Goal: Information Seeking & Learning: Compare options

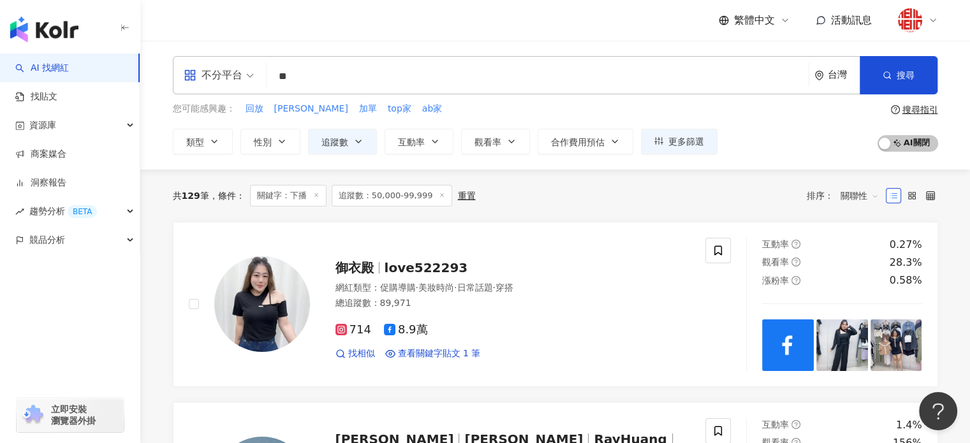
drag, startPoint x: 330, startPoint y: 74, endPoint x: 122, endPoint y: 62, distance: 208.2
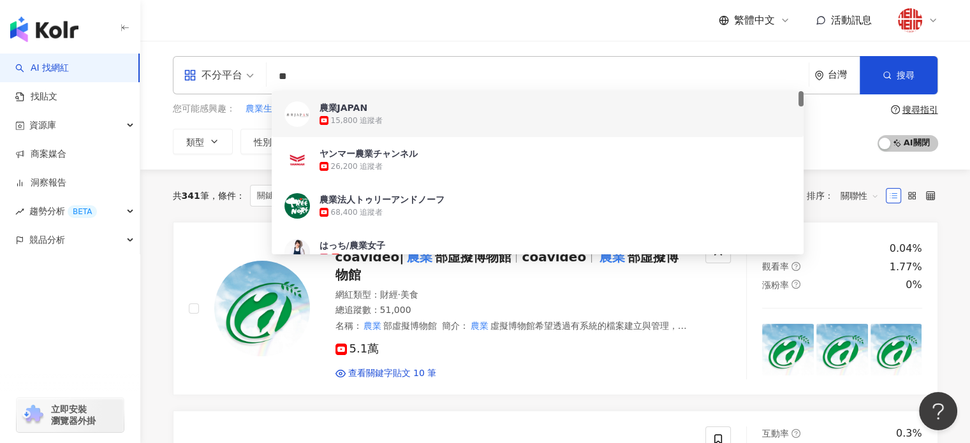
click at [321, 76] on input "**" at bounding box center [538, 76] width 532 height 24
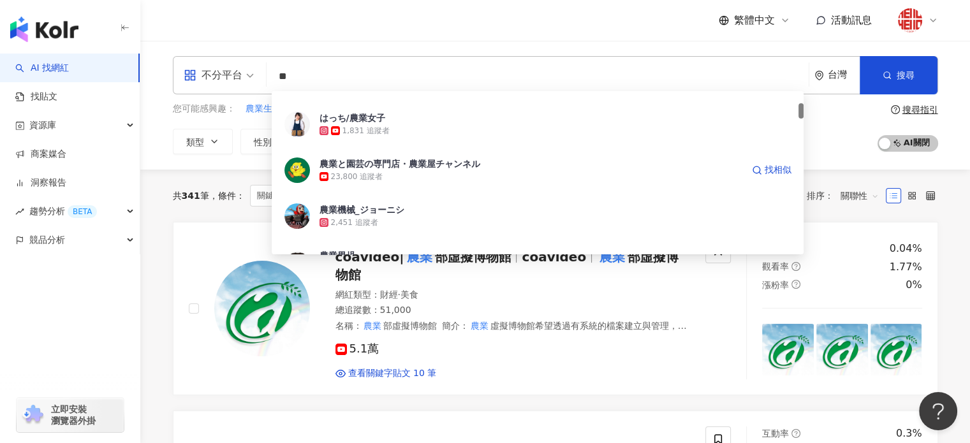
scroll to position [319, 0]
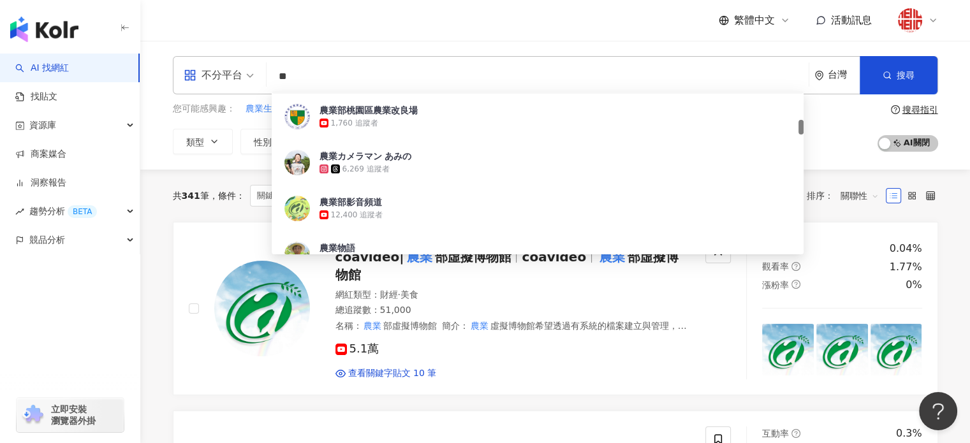
click at [326, 79] on input "**" at bounding box center [538, 76] width 532 height 24
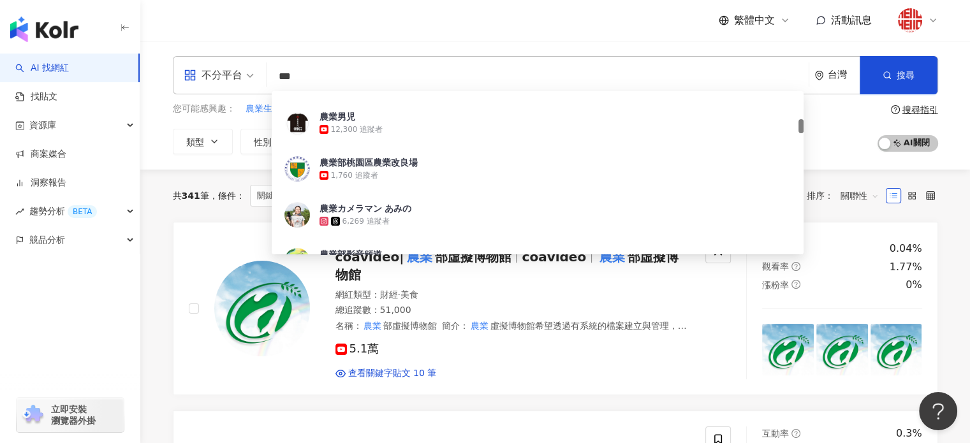
scroll to position [0, 0]
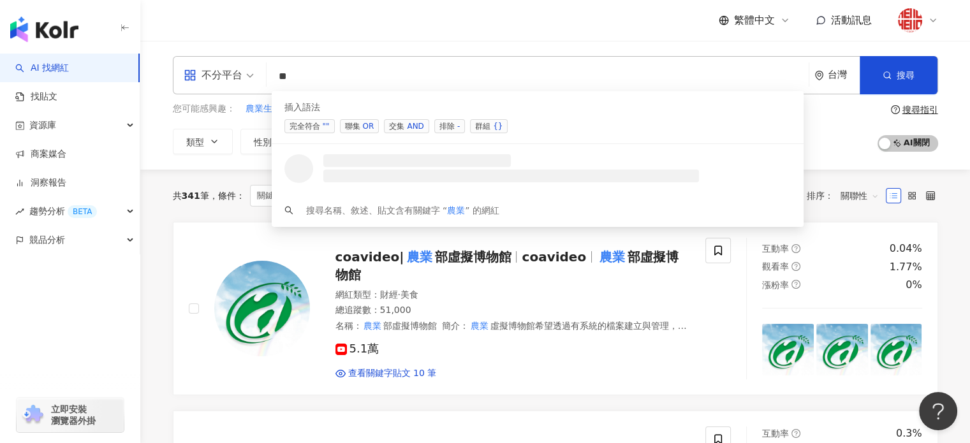
type input "*"
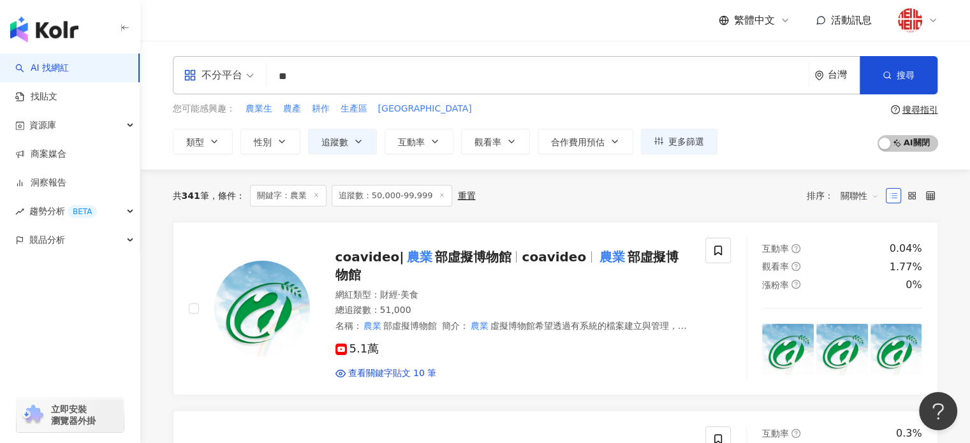
type input "*"
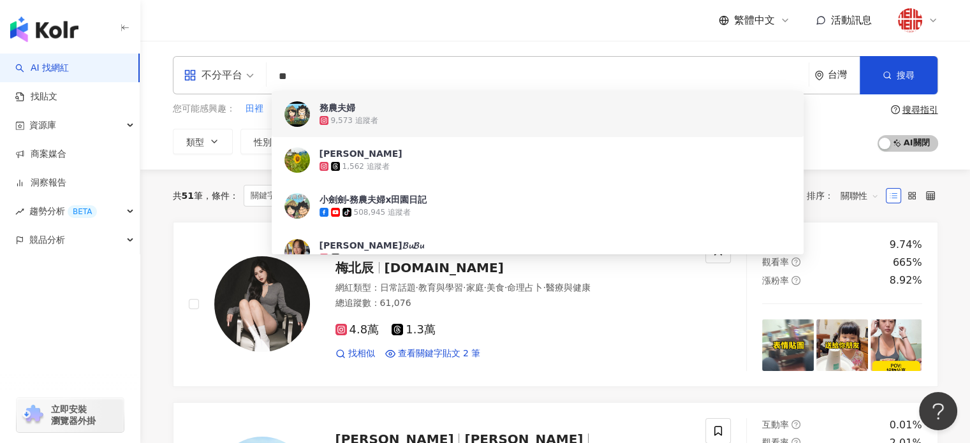
drag, startPoint x: 428, startPoint y: 117, endPoint x: 313, endPoint y: 82, distance: 120.8
click at [313, 82] on input "**" at bounding box center [538, 76] width 532 height 24
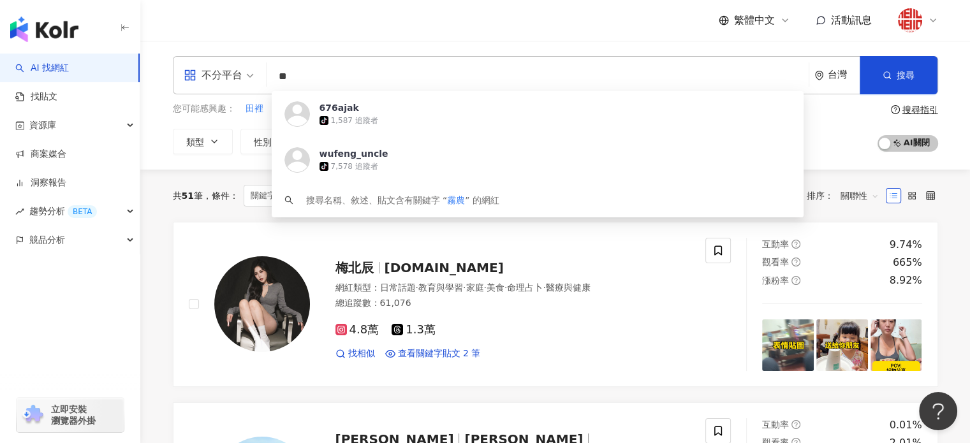
click at [381, 77] on input "**" at bounding box center [538, 76] width 532 height 24
type input "*"
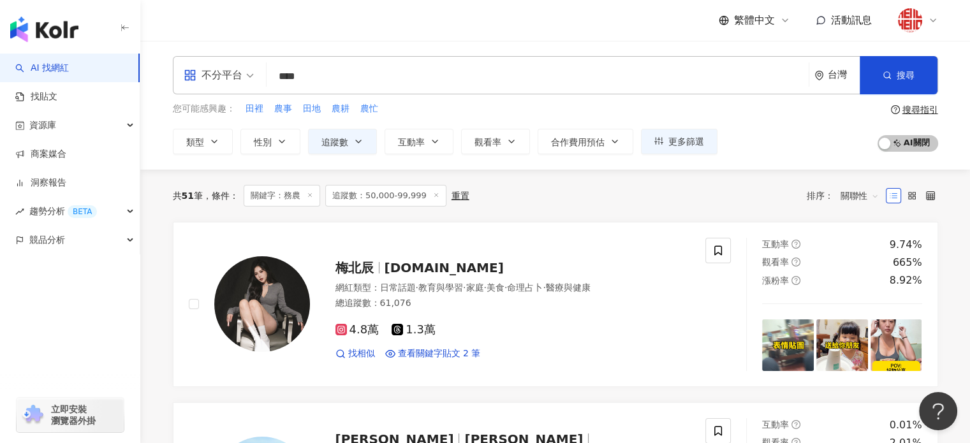
type input "**"
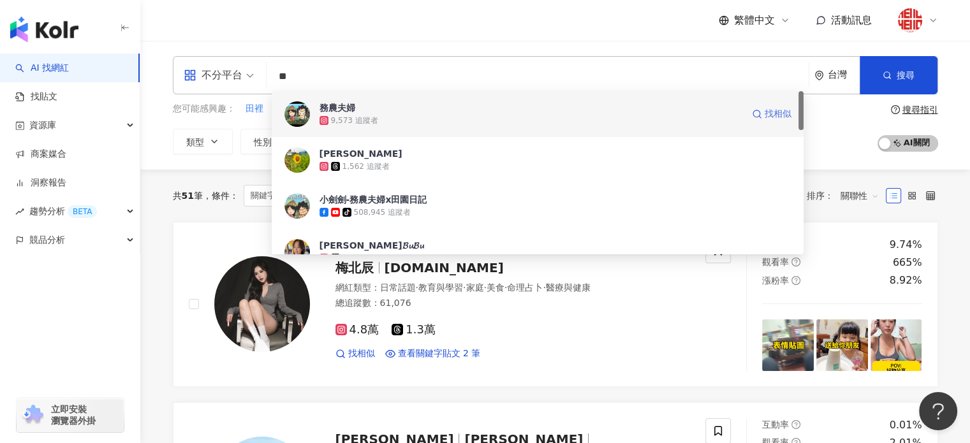
click at [765, 119] on span "找相似" at bounding box center [777, 114] width 27 height 13
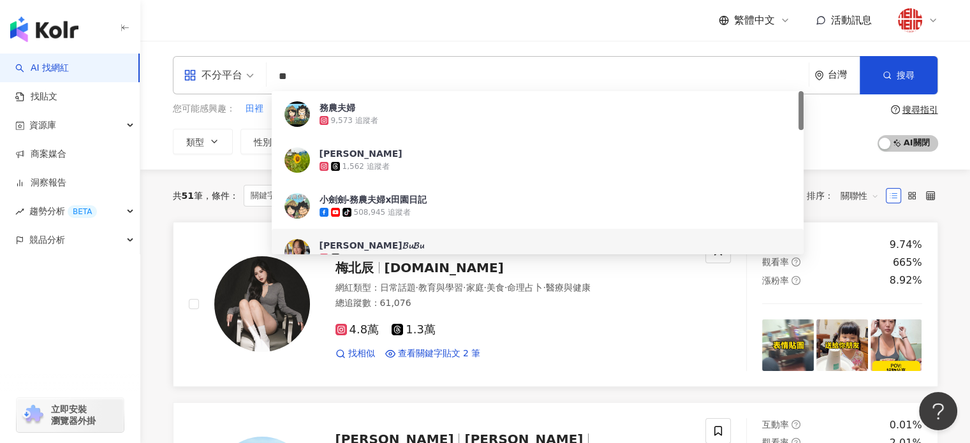
click at [513, 383] on link "梅北辰 mei.tw 網紅類型 ： 日常話題 · 教育與學習 · 家庭 · 美食 · 命理占卜 · 醫療與健康 總追蹤數 ： 61,076 4.8萬 1.3萬…" at bounding box center [555, 304] width 765 height 165
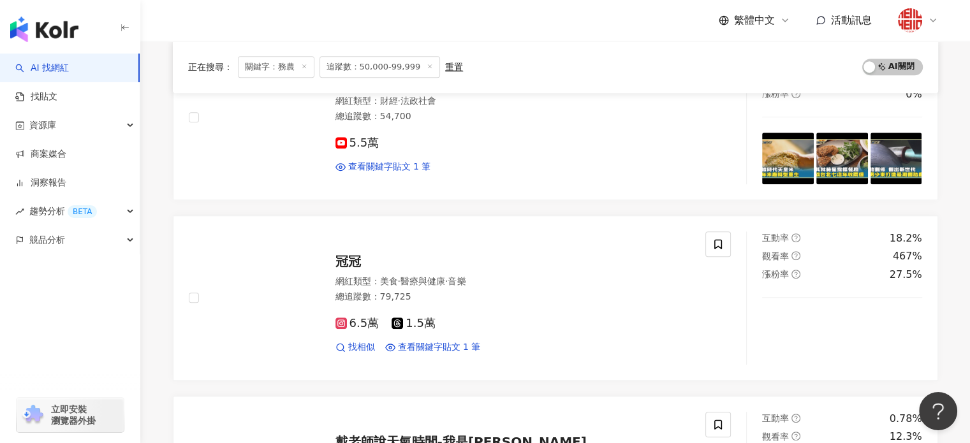
scroll to position [1148, 0]
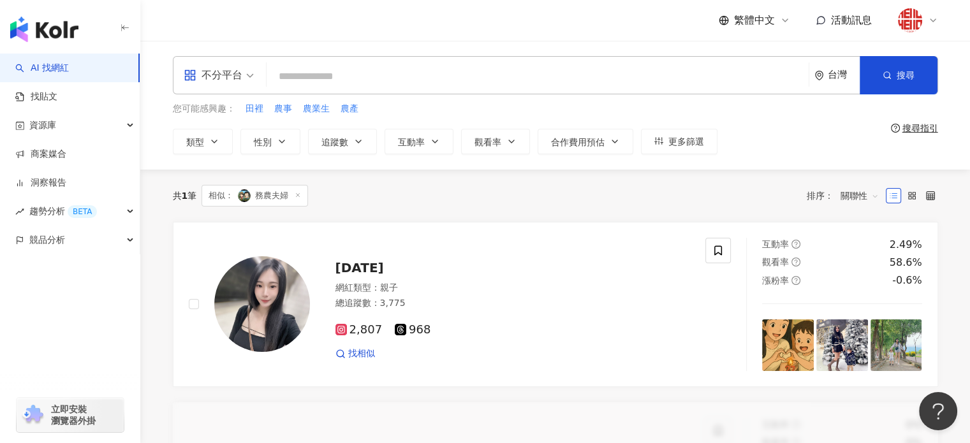
click at [263, 200] on span "相似： 務農夫婦" at bounding box center [254, 196] width 106 height 22
click at [270, 194] on span "相似： 務農夫婦" at bounding box center [254, 196] width 106 height 22
click at [337, 74] on input "search" at bounding box center [538, 76] width 532 height 24
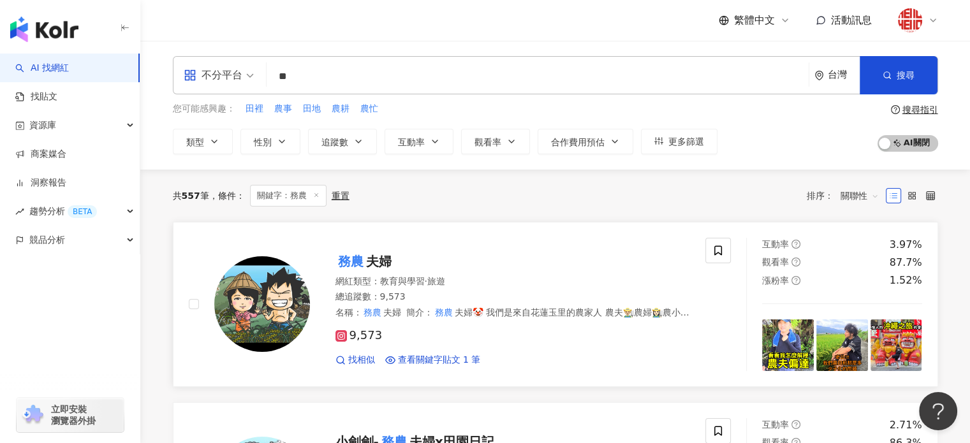
click at [652, 359] on div "找相似 查看關鍵字貼文 1 筆" at bounding box center [512, 360] width 355 height 13
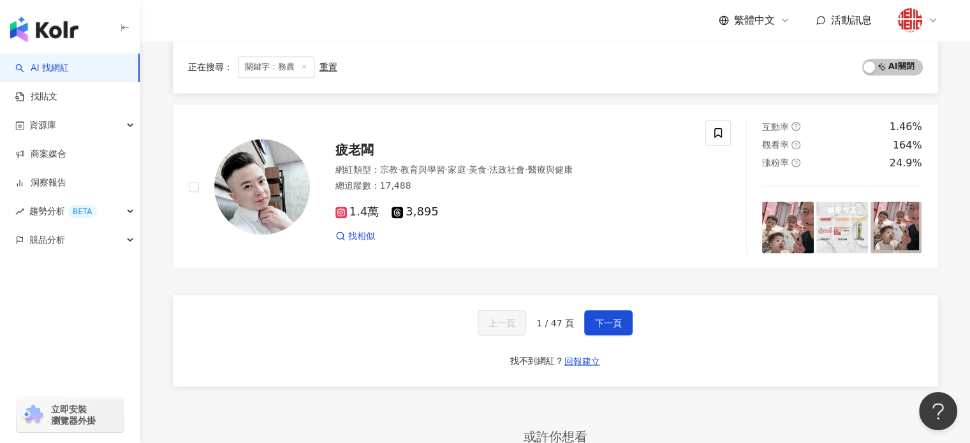
scroll to position [2104, 0]
click at [612, 336] on div "上一頁 1 / 47 頁 下一頁 找不到網紅？ 回報建立" at bounding box center [555, 339] width 765 height 92
click at [614, 319] on span "下一頁" at bounding box center [608, 321] width 27 height 10
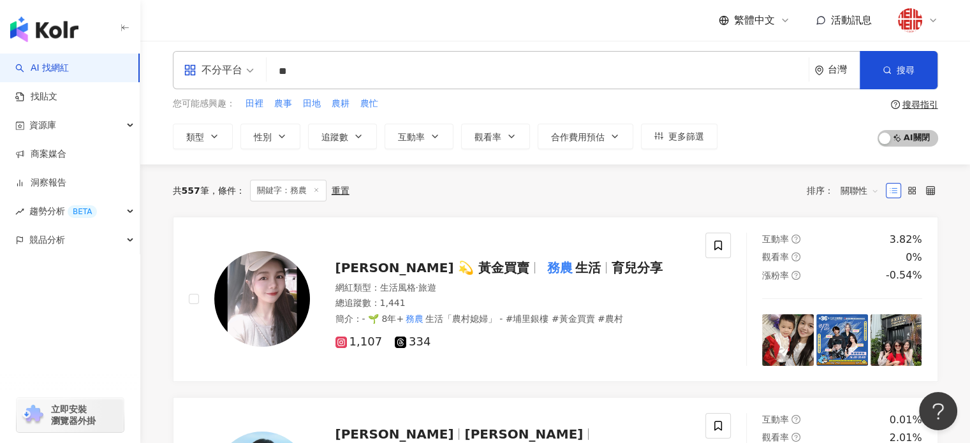
scroll to position [0, 0]
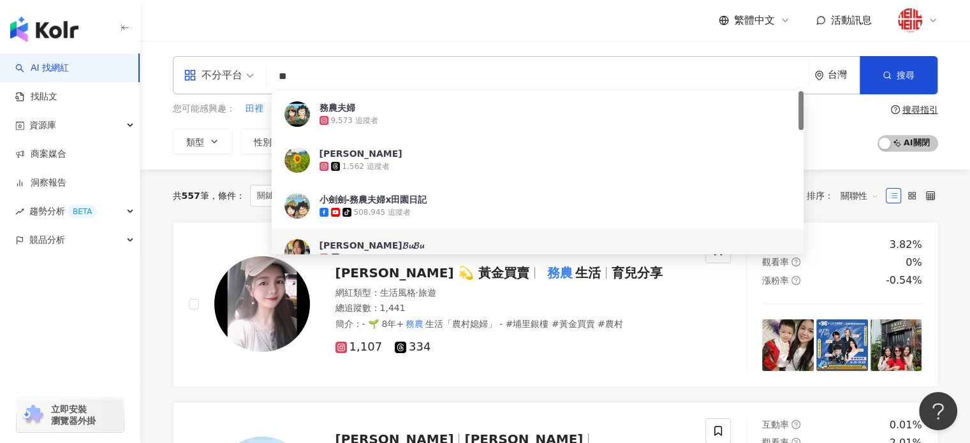
drag, startPoint x: 321, startPoint y: 85, endPoint x: 281, endPoint y: 81, distance: 40.4
click at [281, 81] on input "**" at bounding box center [538, 76] width 532 height 24
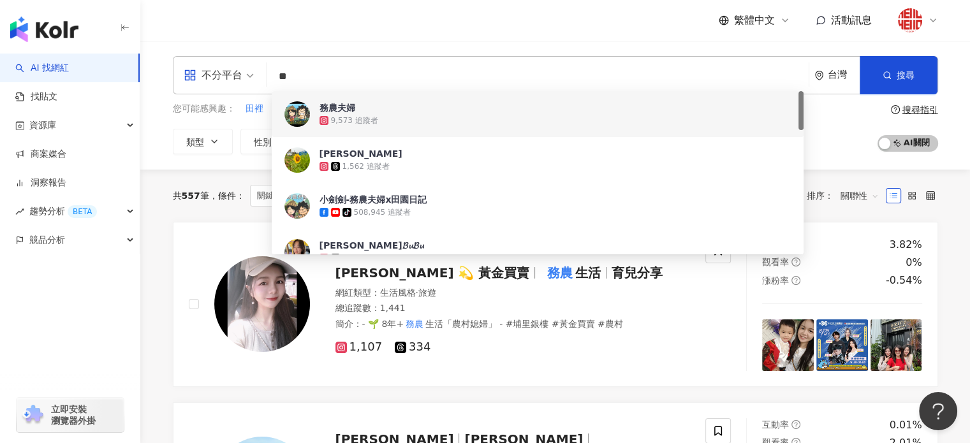
click at [174, 180] on div "共 557 筆 條件 ： 關鍵字：務農 重置 排序： 關聯性" at bounding box center [555, 196] width 765 height 52
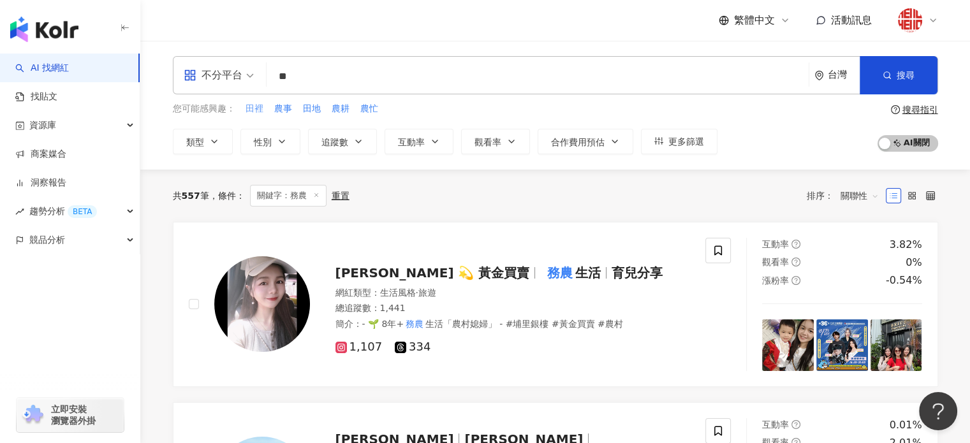
click at [246, 106] on span "田裡" at bounding box center [254, 109] width 18 height 13
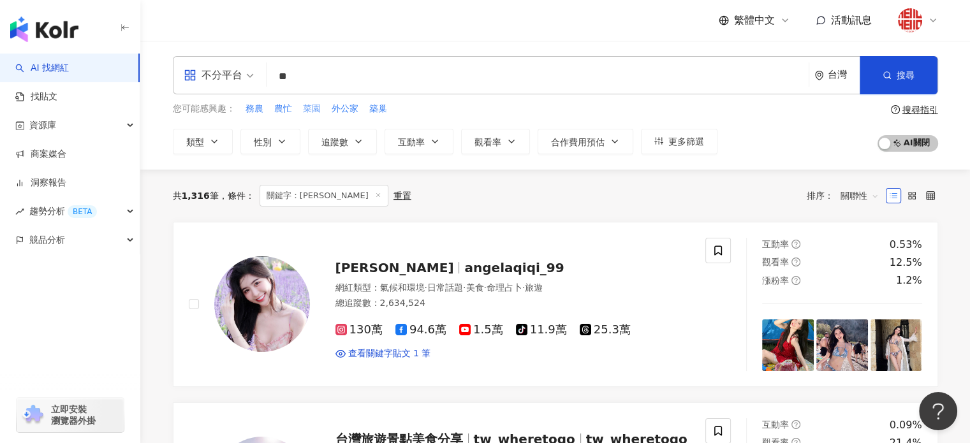
click at [309, 112] on span "菜園" at bounding box center [312, 109] width 18 height 13
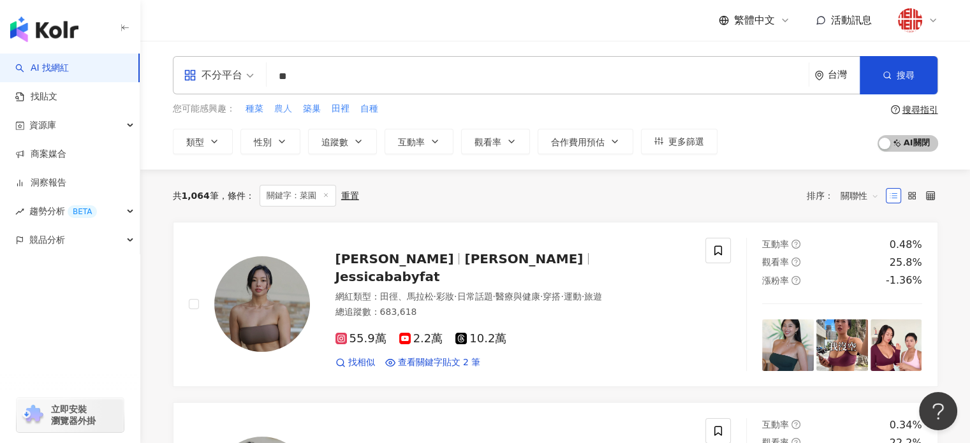
click at [274, 110] on button "農人" at bounding box center [283, 109] width 19 height 14
type input "**"
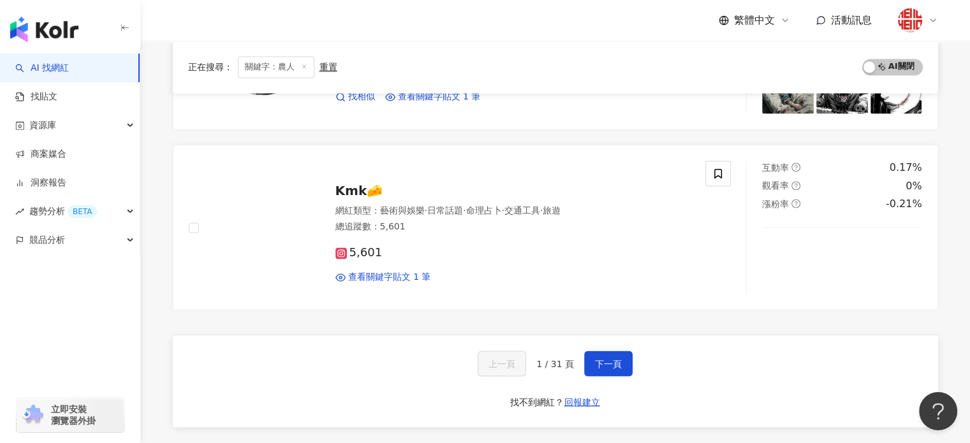
scroll to position [2104, 0]
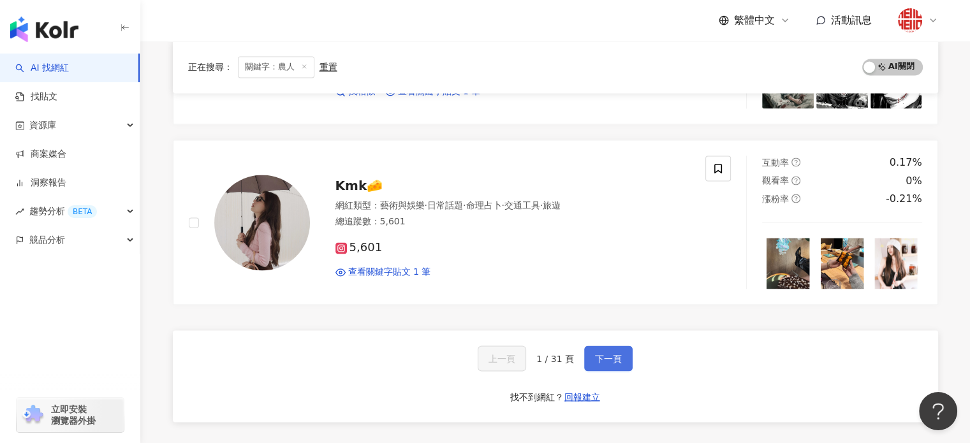
click at [624, 354] on button "下一頁" at bounding box center [608, 359] width 48 height 26
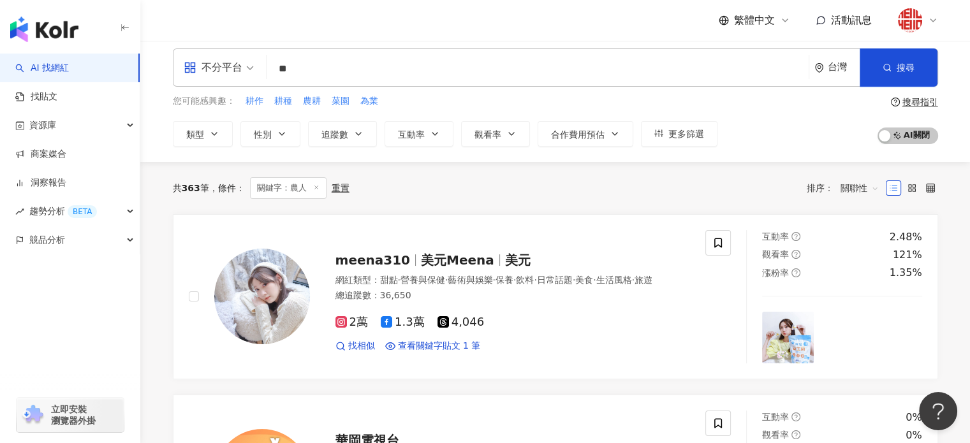
scroll to position [0, 0]
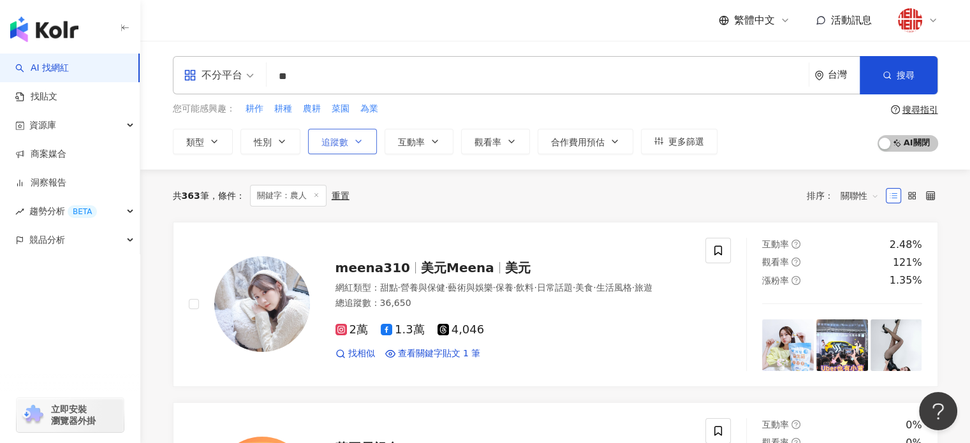
click at [345, 142] on span "追蹤數" at bounding box center [334, 142] width 27 height 10
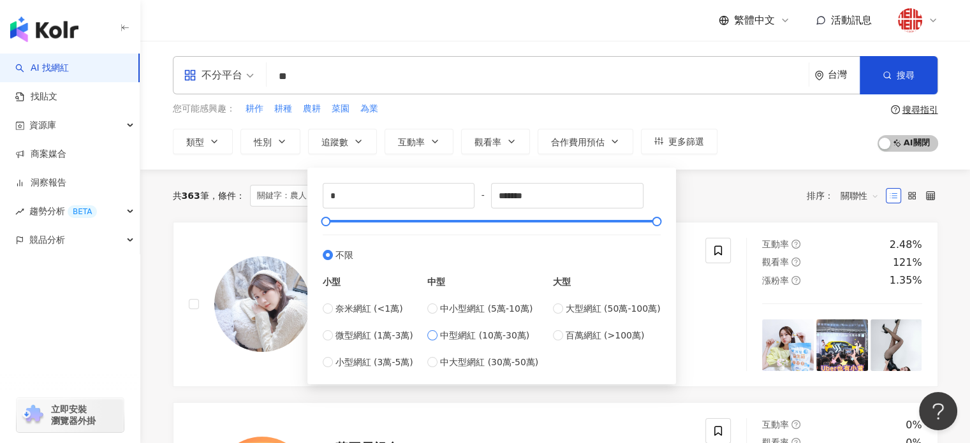
click at [462, 328] on span "中型網紅 (10萬-30萬)" at bounding box center [484, 335] width 89 height 14
type input "******"
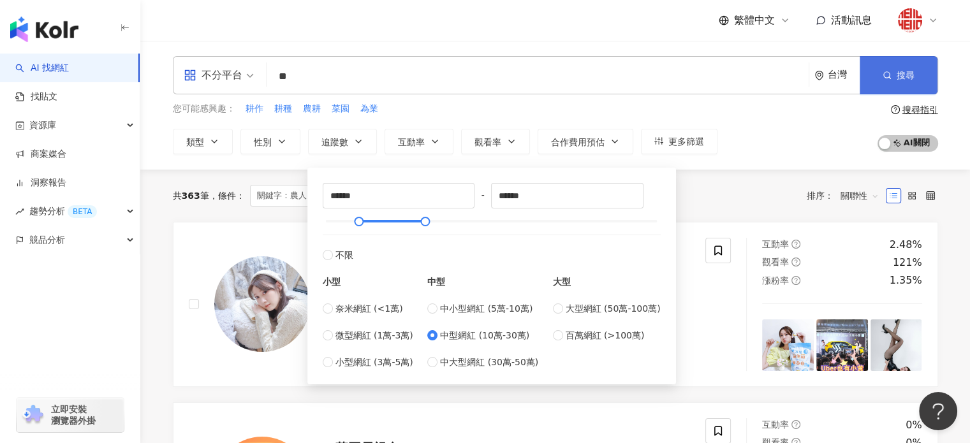
click at [886, 84] on button "搜尋" at bounding box center [898, 75] width 78 height 38
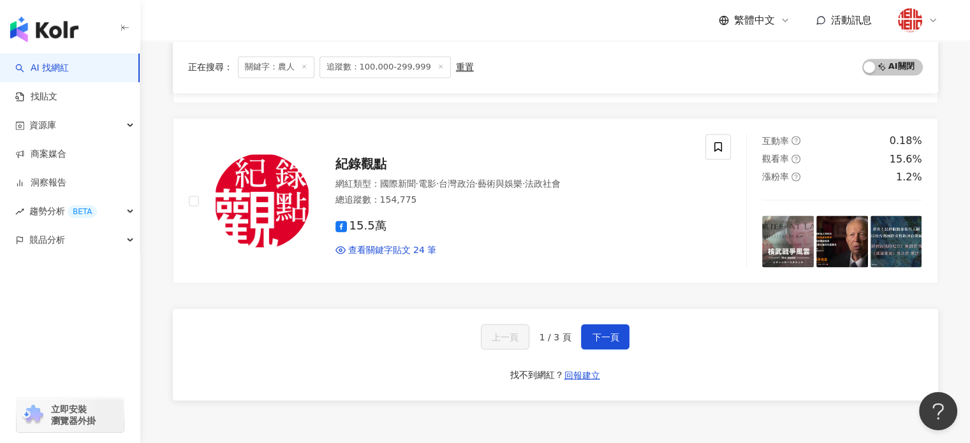
scroll to position [2104, 0]
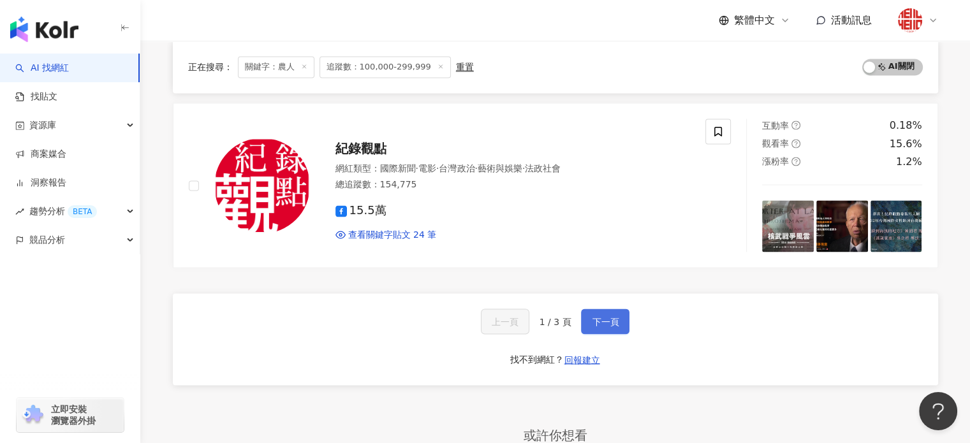
click at [602, 318] on span "下一頁" at bounding box center [605, 321] width 27 height 10
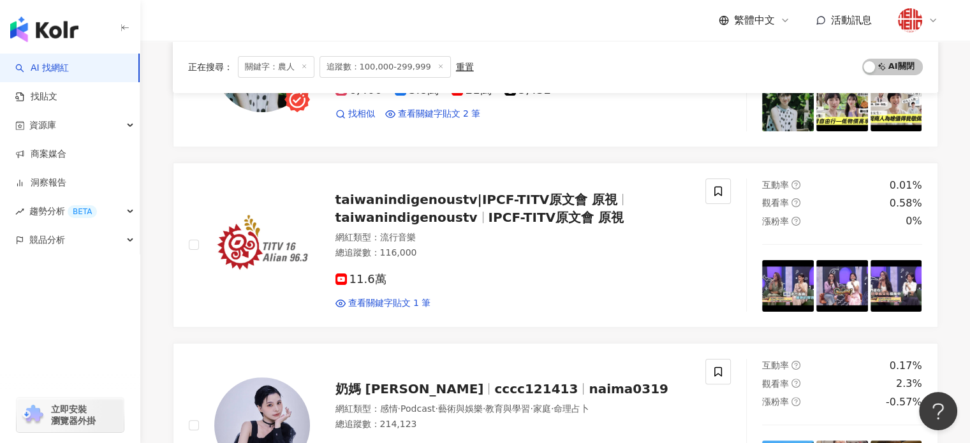
scroll to position [0, 0]
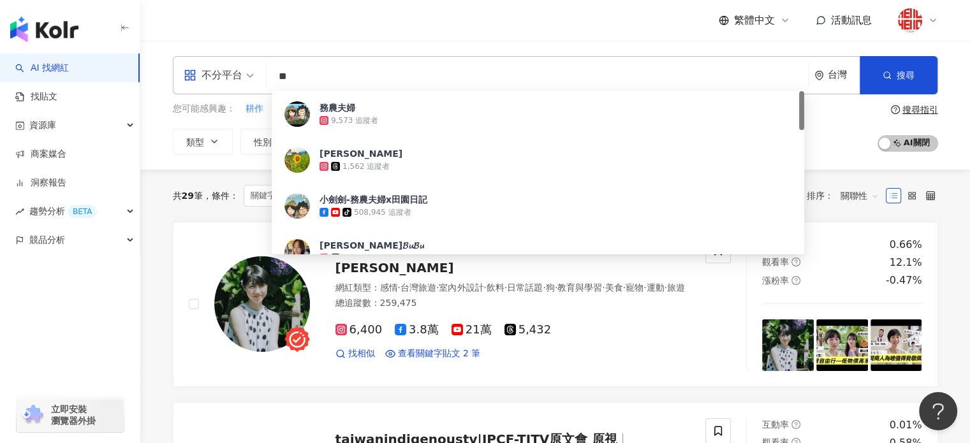
drag, startPoint x: 306, startPoint y: 64, endPoint x: 125, endPoint y: 64, distance: 181.1
type input "***"
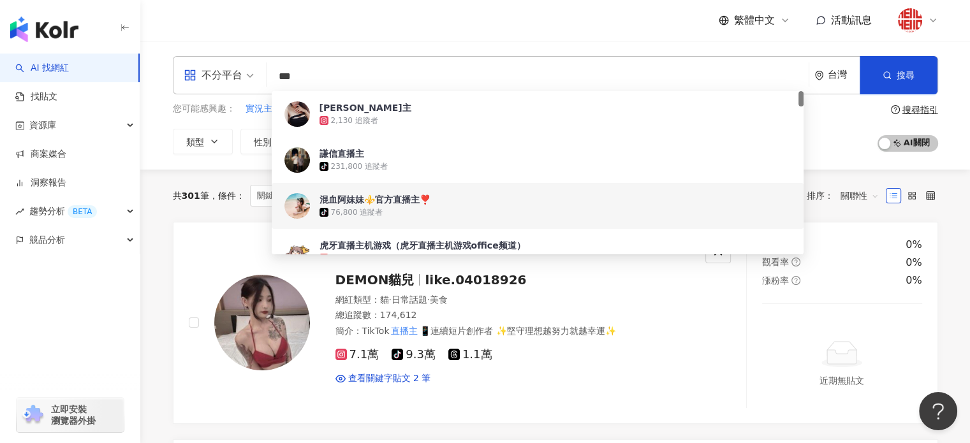
drag, startPoint x: 378, startPoint y: 199, endPoint x: 635, endPoint y: 198, distance: 256.9
click at [635, 198] on span "混血阿妹妹⚜️官方直播主❣️" at bounding box center [530, 199] width 423 height 13
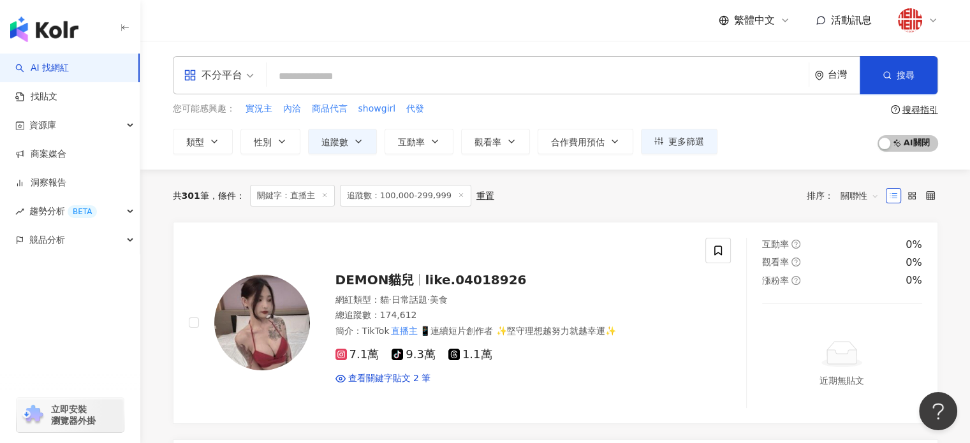
click at [340, 63] on div "不分平台 台灣 搜尋 d49a81d0-137a-4fc4-84a9-ff7a732431a3 Amy直播主 2,130 追蹤者 謙信直播主 tiktok-i…" at bounding box center [555, 75] width 765 height 38
click at [347, 74] on input "search" at bounding box center [538, 76] width 532 height 24
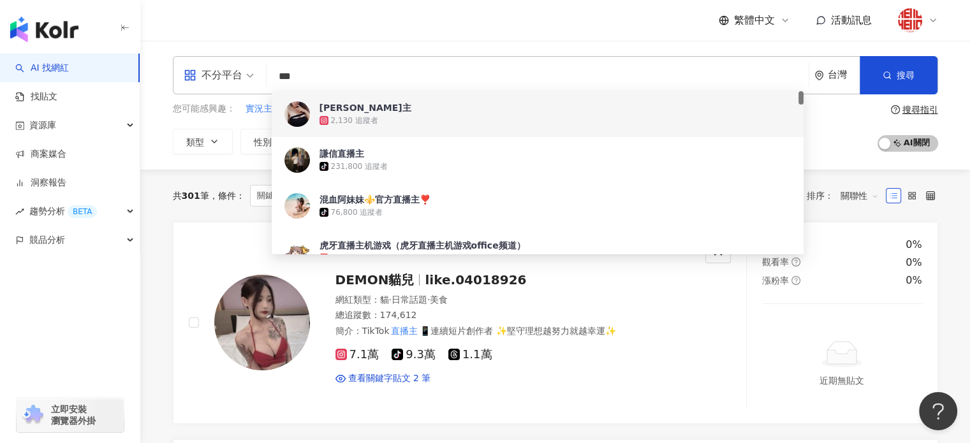
click at [332, 78] on input "***" at bounding box center [538, 76] width 532 height 24
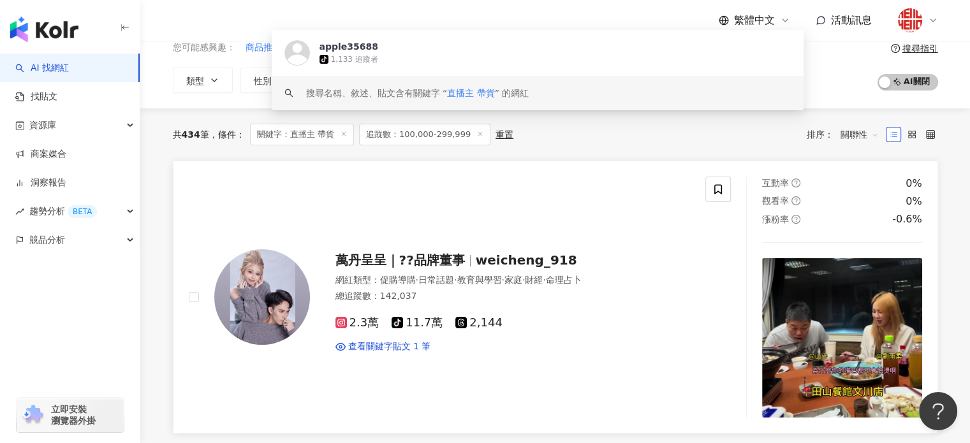
scroll to position [64, 0]
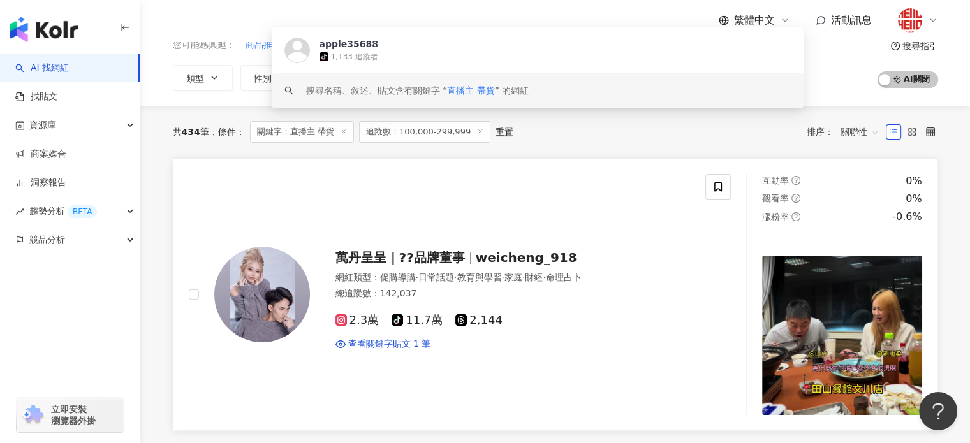
type input "******"
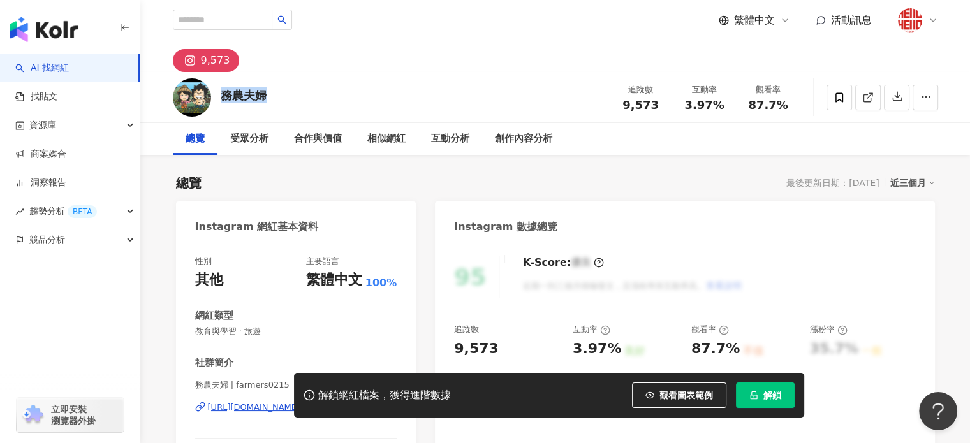
drag, startPoint x: 269, startPoint y: 95, endPoint x: 224, endPoint y: 94, distance: 44.6
click at [224, 94] on div "務農夫婦 追蹤數 9,573 互動率 3.97% 觀看率 87.7%" at bounding box center [555, 97] width 816 height 50
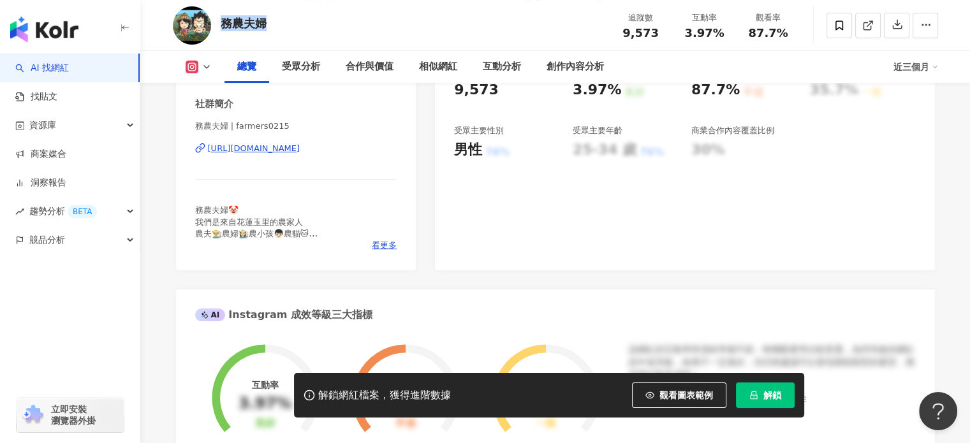
scroll to position [255, 0]
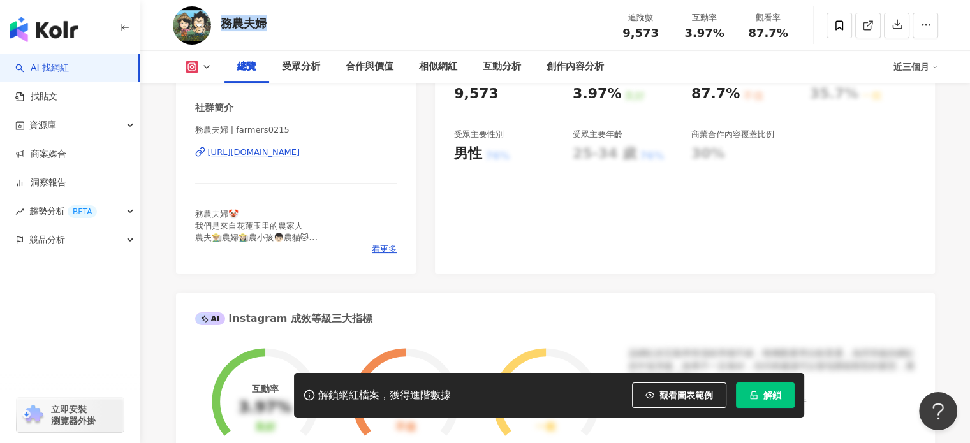
click at [288, 155] on div "https://www.instagram.com/farmers0215/" at bounding box center [254, 152] width 92 height 11
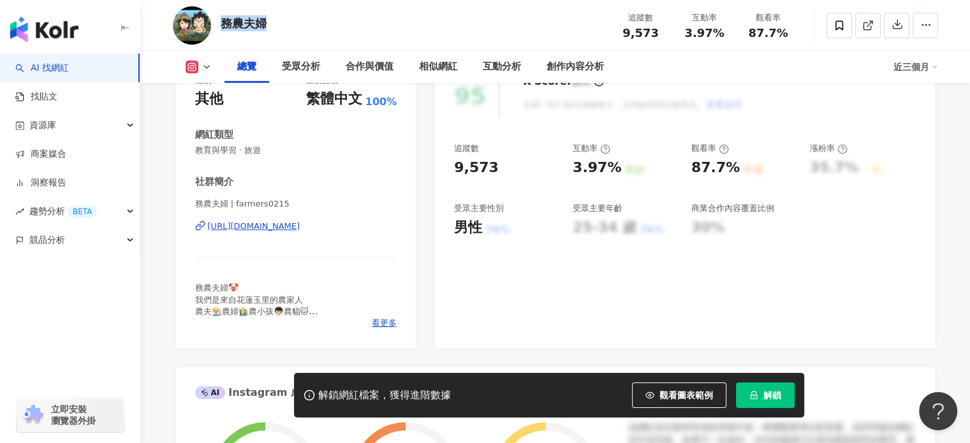
scroll to position [0, 0]
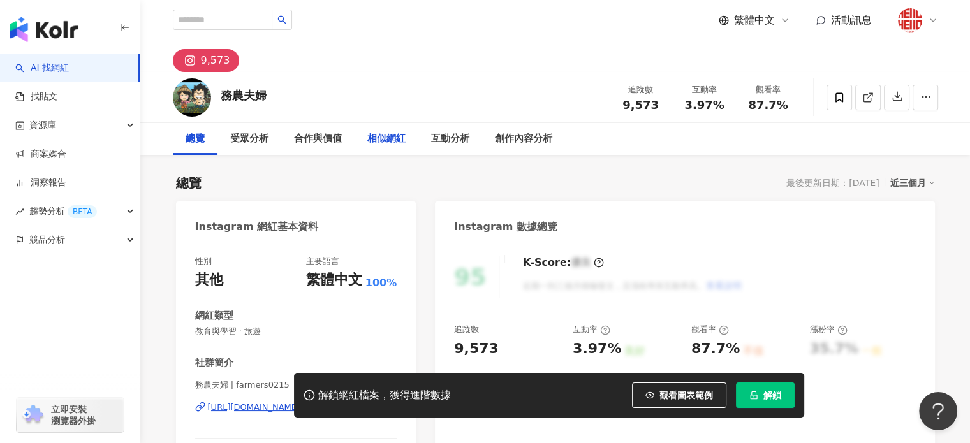
click at [375, 141] on div "相似網紅" at bounding box center [386, 138] width 38 height 15
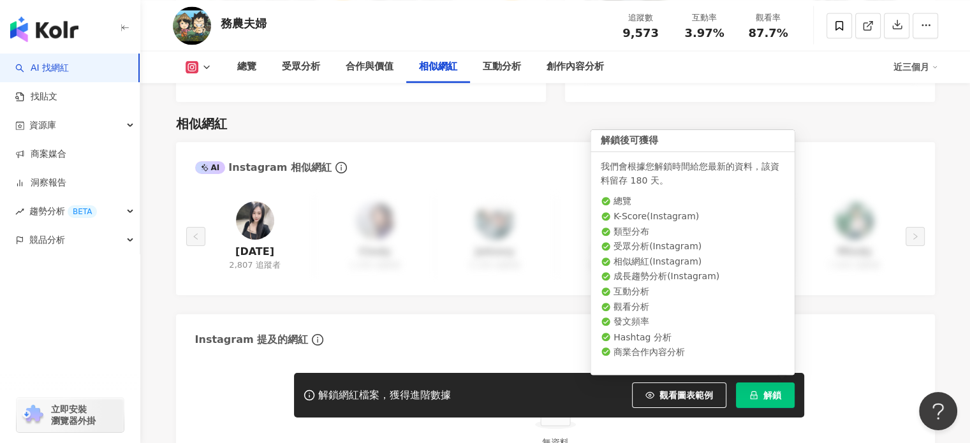
click at [763, 392] on span "解鎖" at bounding box center [772, 395] width 18 height 10
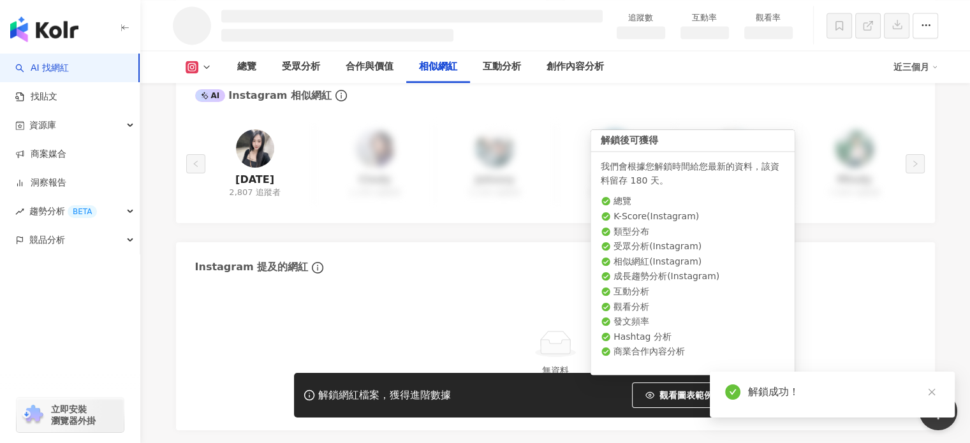
scroll to position [1801, 0]
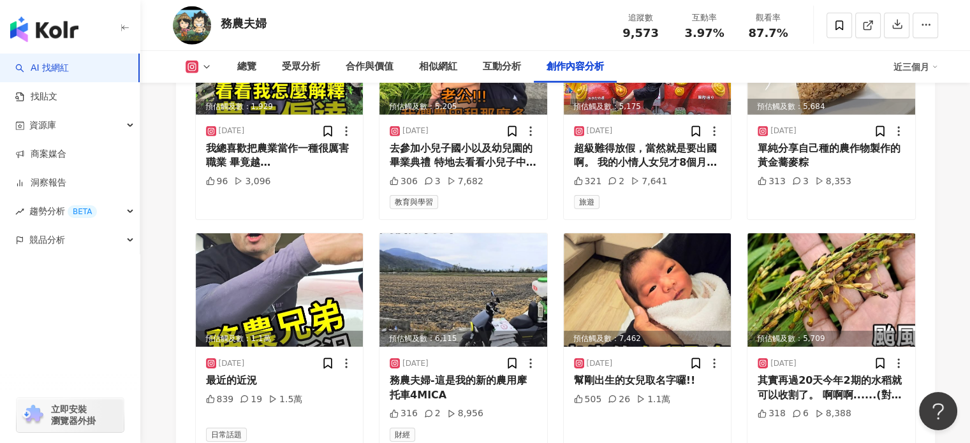
scroll to position [4057, 0]
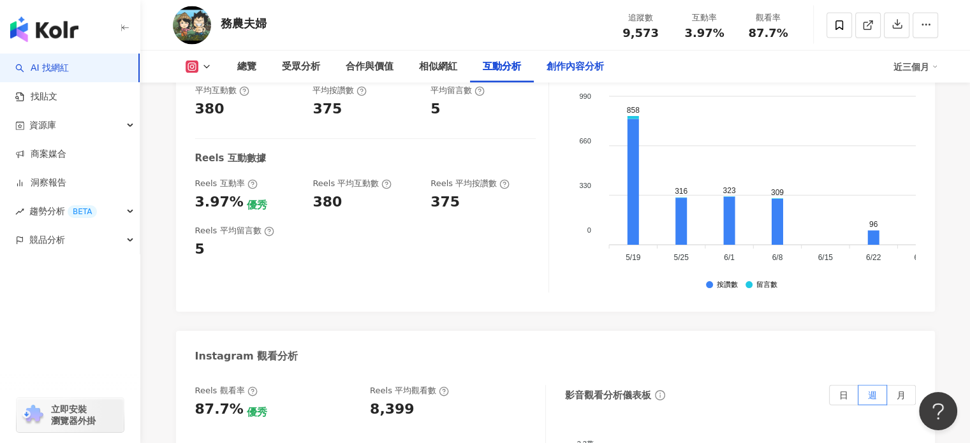
click at [576, 75] on div "創作內容分析" at bounding box center [575, 67] width 83 height 32
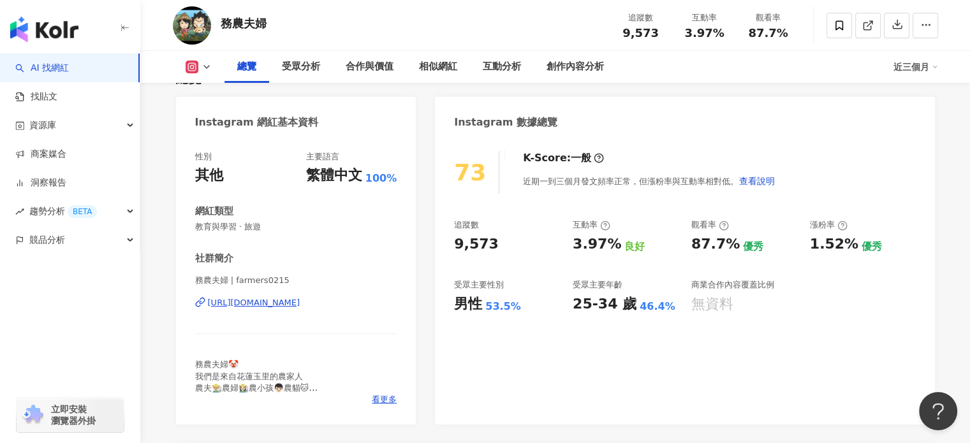
scroll to position [101, 0]
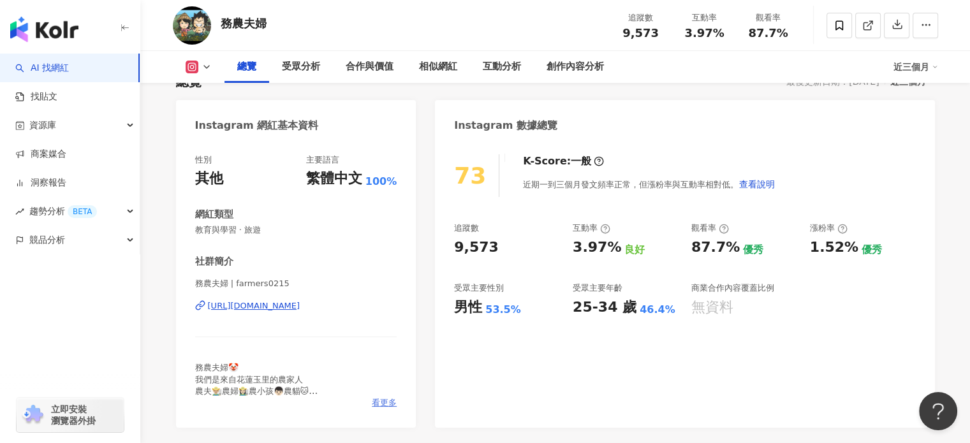
click at [383, 402] on span "看更多" at bounding box center [384, 402] width 25 height 11
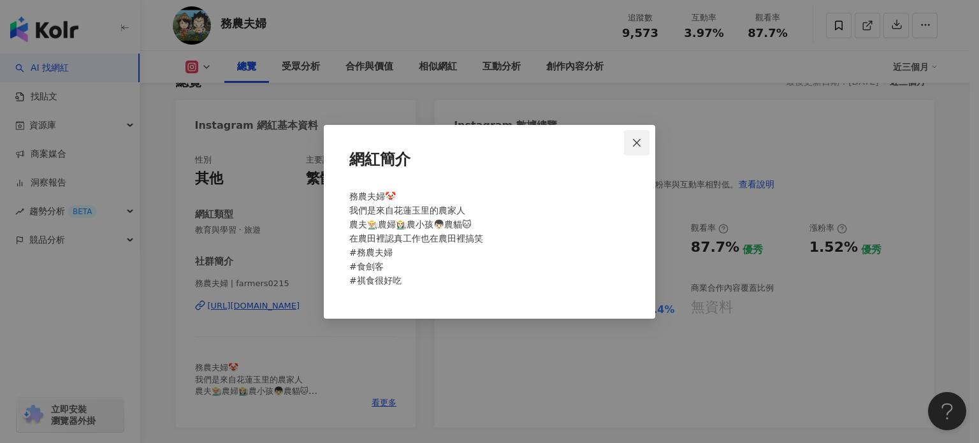
click at [635, 143] on icon "close" at bounding box center [637, 143] width 10 height 10
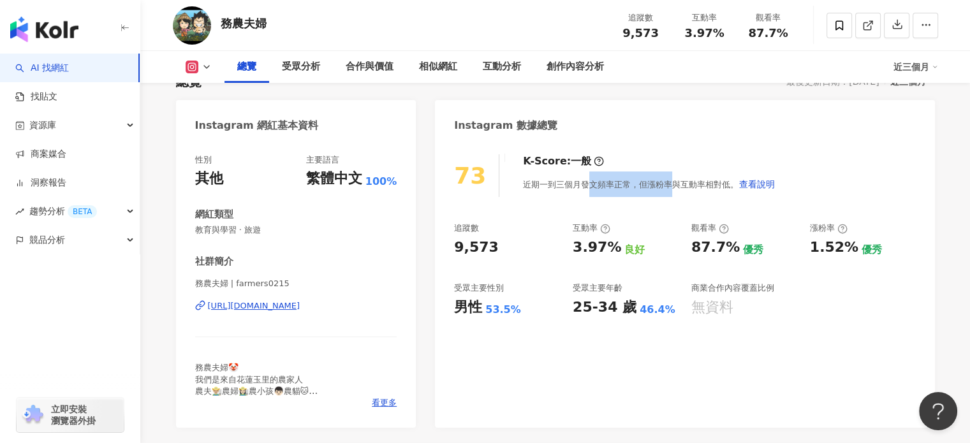
drag, startPoint x: 659, startPoint y: 190, endPoint x: 667, endPoint y: 190, distance: 8.9
click at [667, 190] on div "近期一到三個月發文頻率正常，但漲粉率與互動率相對低。 查看說明" at bounding box center [649, 184] width 252 height 26
click at [675, 186] on div "近期一到三個月發文頻率正常，但漲粉率與互動率相對低。 查看說明" at bounding box center [649, 184] width 252 height 26
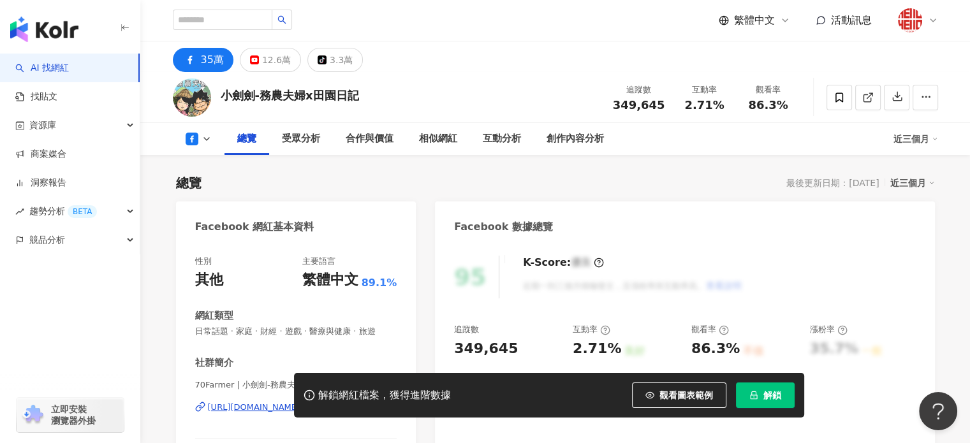
click at [201, 62] on div "35萬" at bounding box center [212, 60] width 23 height 18
click at [196, 147] on div "總覽 受眾分析 合作與價值 相似網紅 互動分析 創作內容分析 近三個月" at bounding box center [555, 139] width 765 height 32
click at [197, 143] on icon at bounding box center [192, 139] width 13 height 13
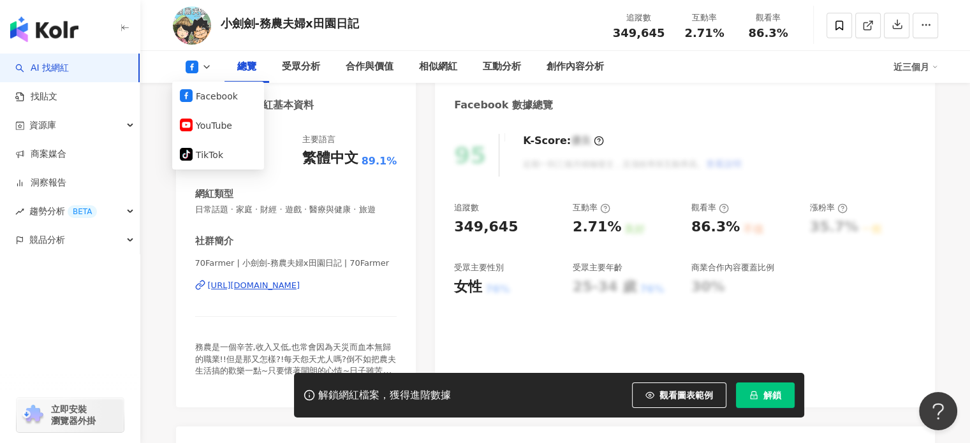
scroll to position [128, 0]
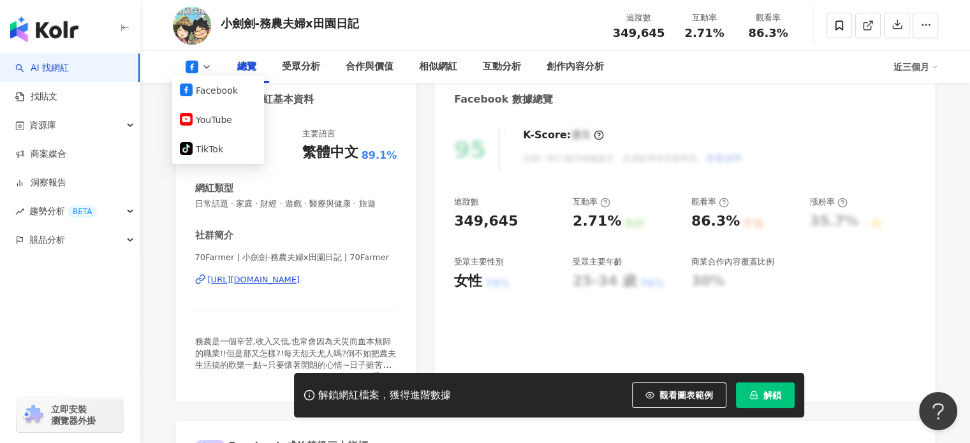
click at [272, 278] on div "[URL][DOMAIN_NAME]" at bounding box center [254, 279] width 92 height 11
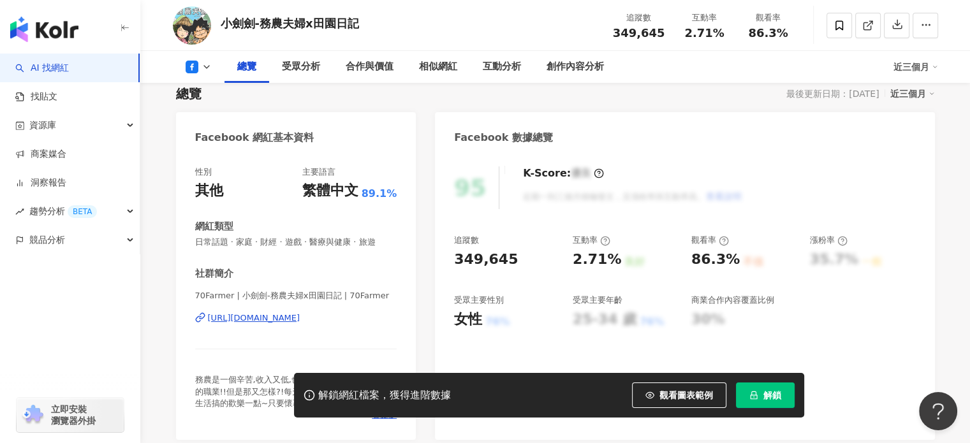
scroll to position [0, 0]
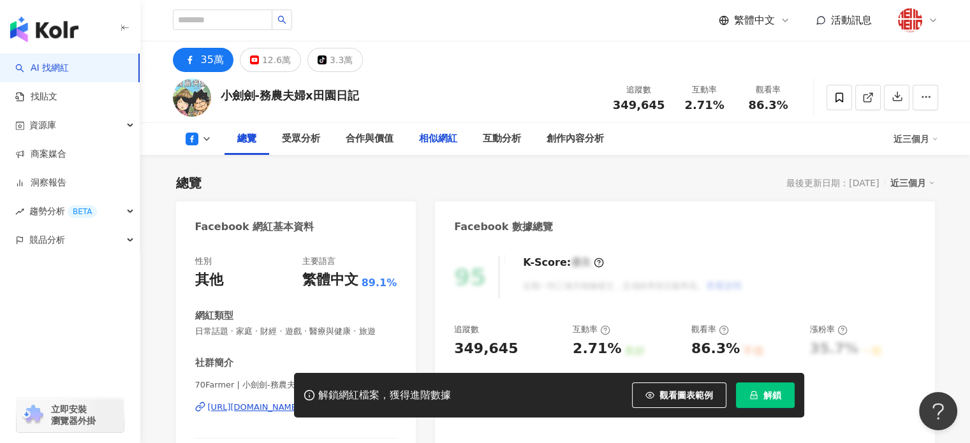
click at [444, 137] on div "相似網紅" at bounding box center [438, 138] width 38 height 15
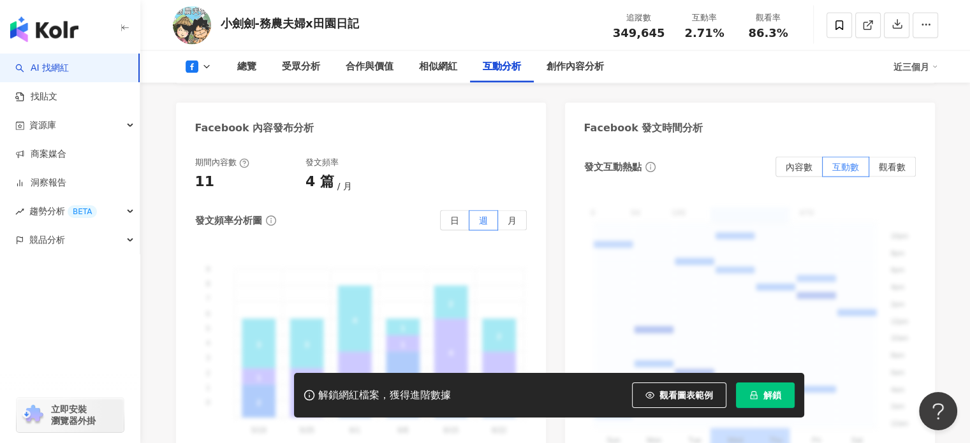
scroll to position [3026, 0]
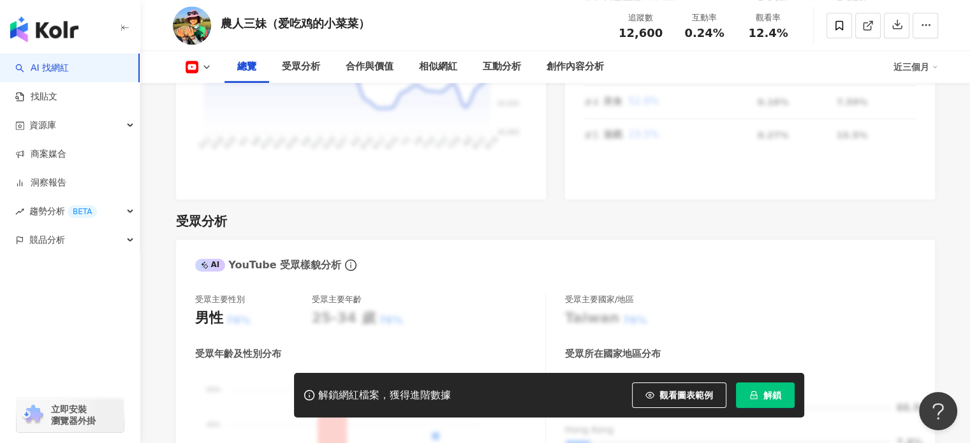
scroll to position [956, 0]
drag, startPoint x: 223, startPoint y: 22, endPoint x: 381, endPoint y: 22, distance: 157.5
click at [381, 22] on div "農人三妹（爱吃鸡的小菜菜） 追蹤數 12,600 互動率 0.24% 觀看率 12.4%" at bounding box center [555, 25] width 816 height 50
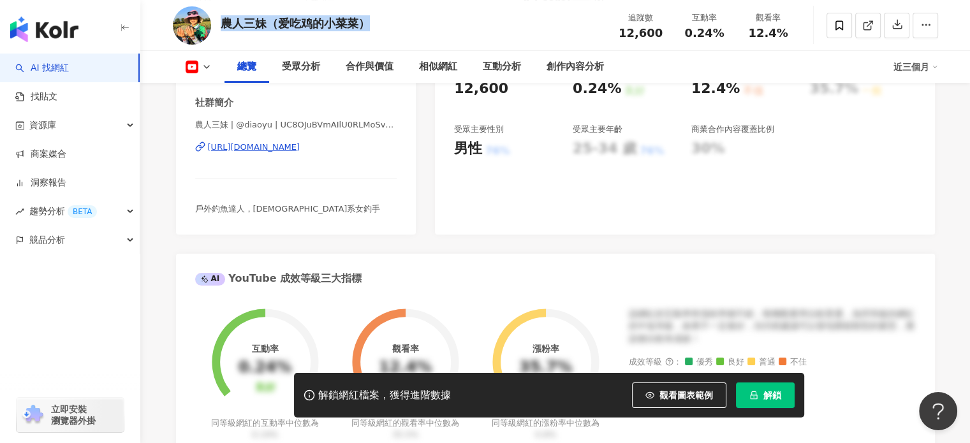
scroll to position [255, 0]
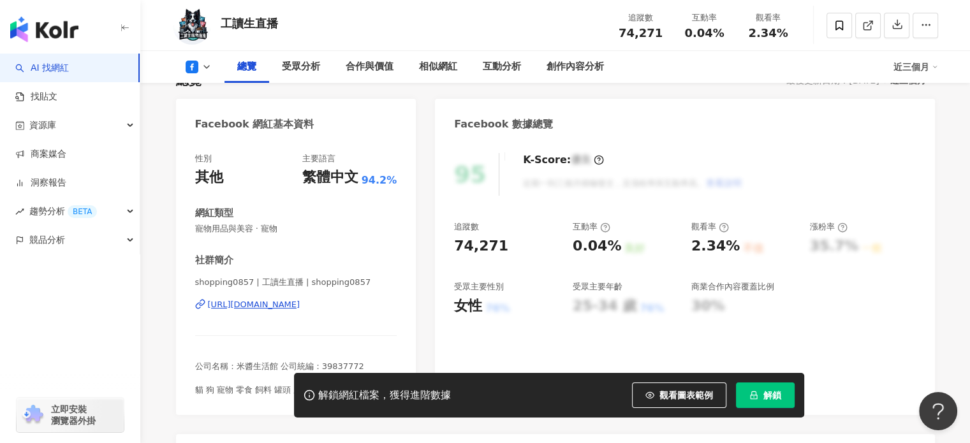
scroll to position [128, 0]
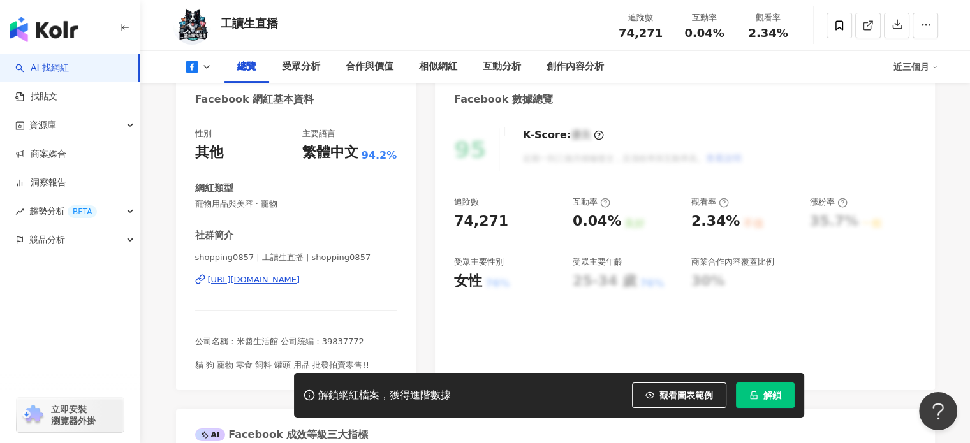
click at [300, 275] on div "https://www.facebook.com/1537742783197988" at bounding box center [254, 279] width 92 height 11
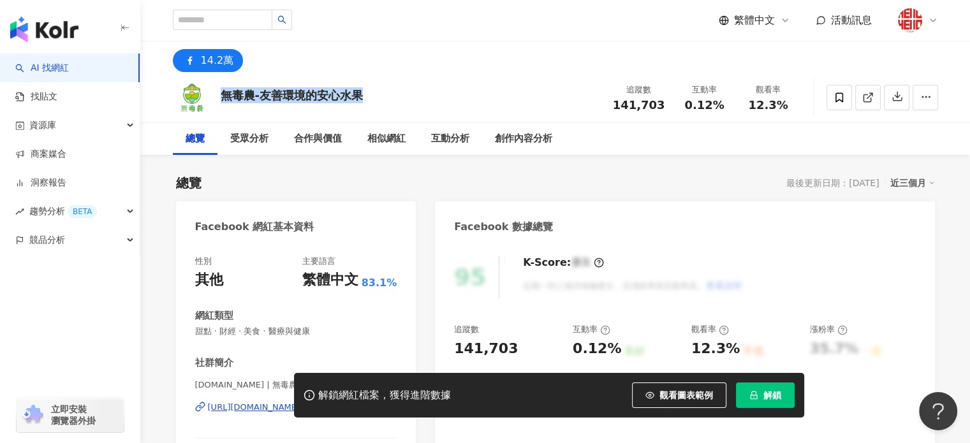
drag, startPoint x: 370, startPoint y: 95, endPoint x: 224, endPoint y: 85, distance: 146.4
click at [224, 85] on div "無毒農-友善環境的安心水果 追蹤數 141,703 互動率 0.12% 觀看率 12.3%" at bounding box center [555, 97] width 816 height 50
copy div "無毒農-友善環境的安心水果"
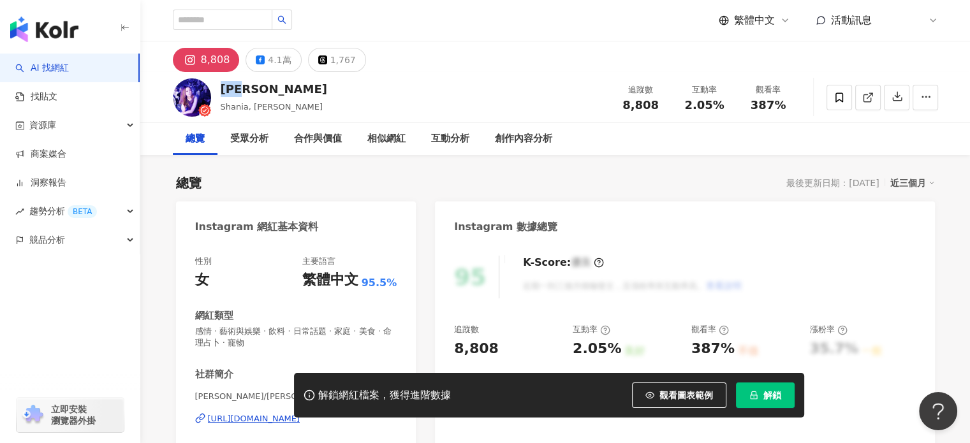
drag, startPoint x: 253, startPoint y: 89, endPoint x: 222, endPoint y: 87, distance: 31.3
click at [222, 87] on div "宋依璇" at bounding box center [274, 89] width 106 height 16
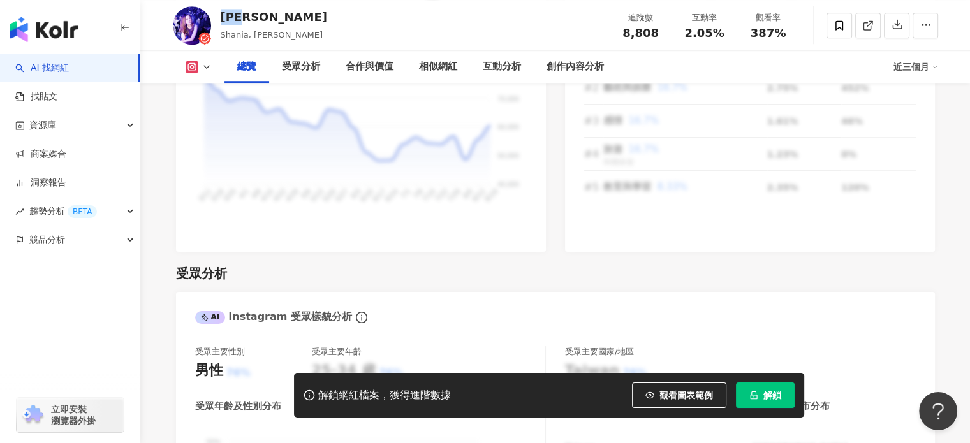
scroll to position [956, 0]
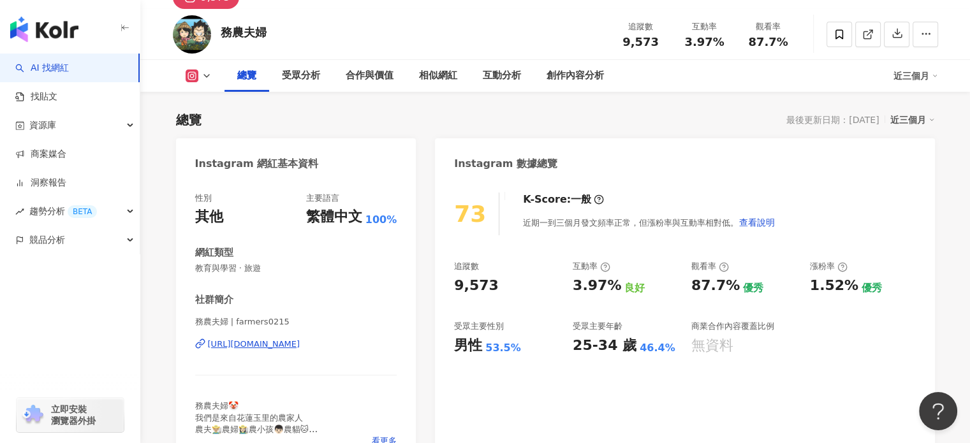
scroll to position [64, 0]
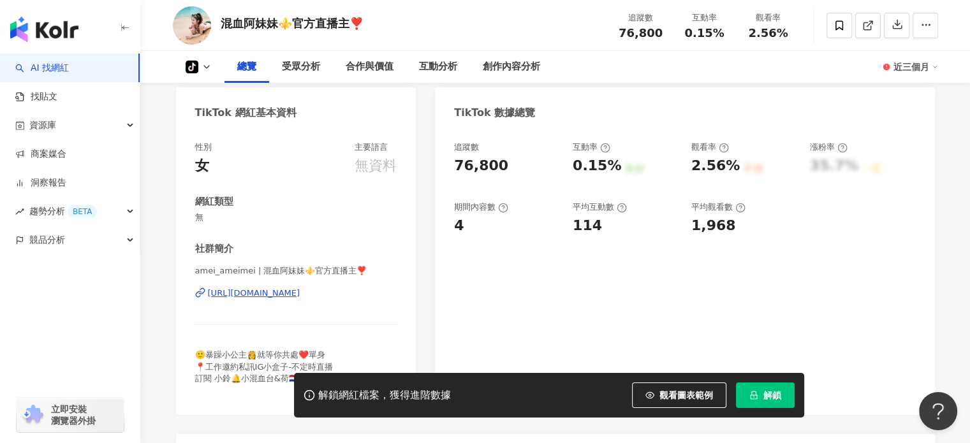
scroll to position [128, 0]
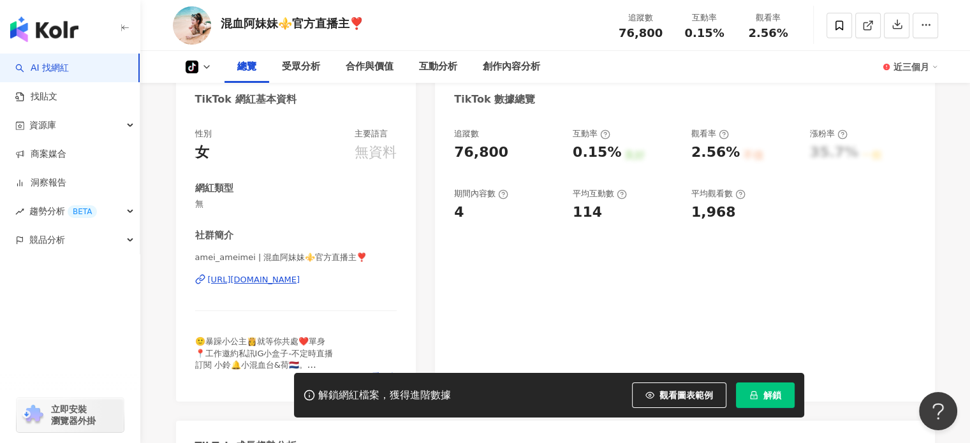
click at [300, 277] on div "[URL][DOMAIN_NAME]" at bounding box center [254, 279] width 92 height 11
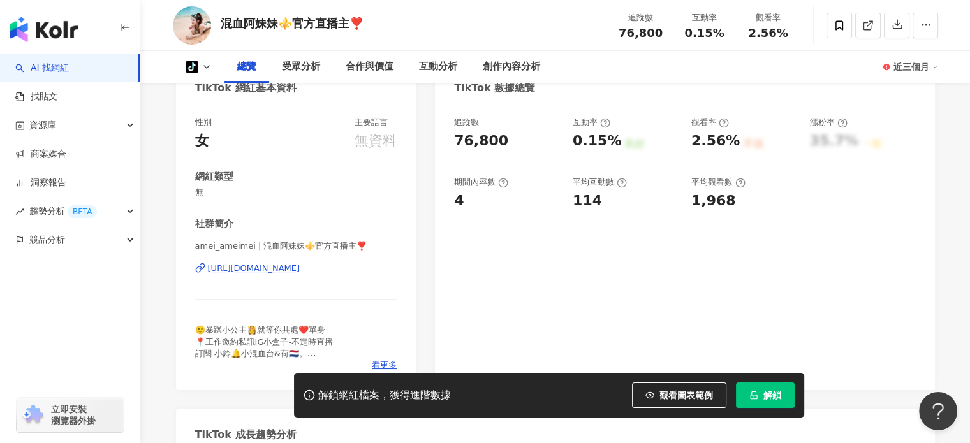
scroll to position [0, 0]
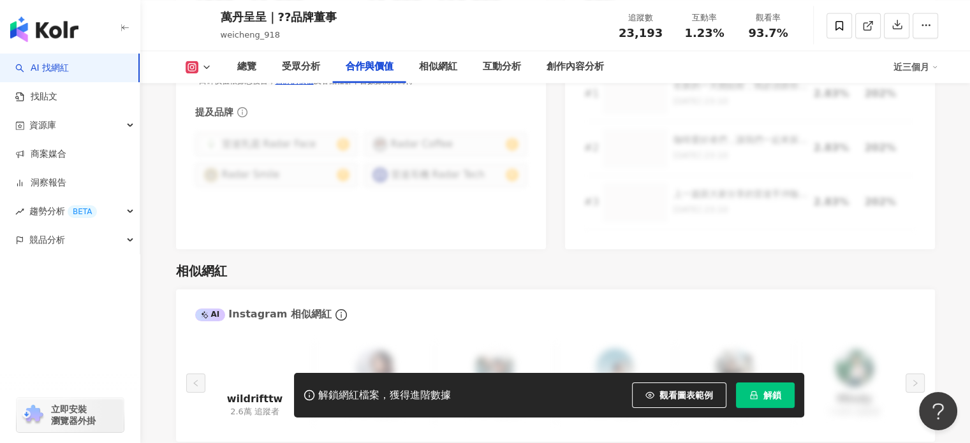
scroll to position [2104, 0]
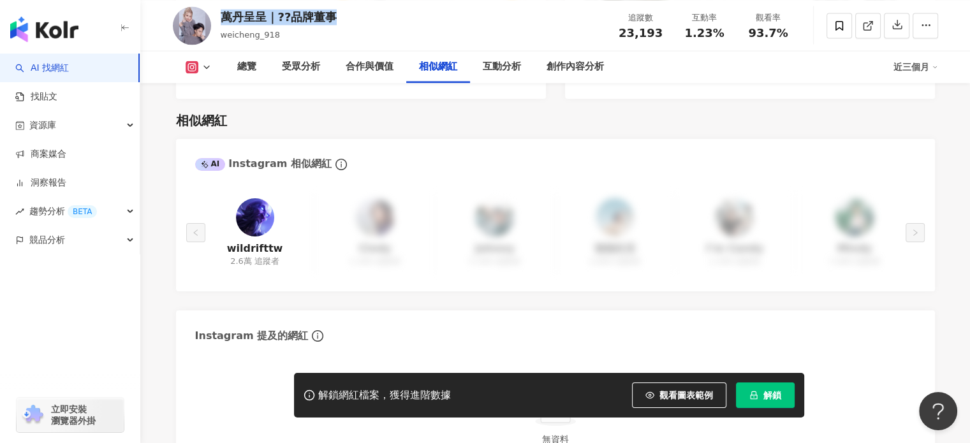
drag, startPoint x: 356, startPoint y: 15, endPoint x: 222, endPoint y: 16, distance: 134.5
click at [222, 16] on div "萬丹呈呈｜??品牌董事 weicheng_918 追蹤數 23,193 互動率 1.23% 觀看率 93.7%" at bounding box center [555, 25] width 816 height 50
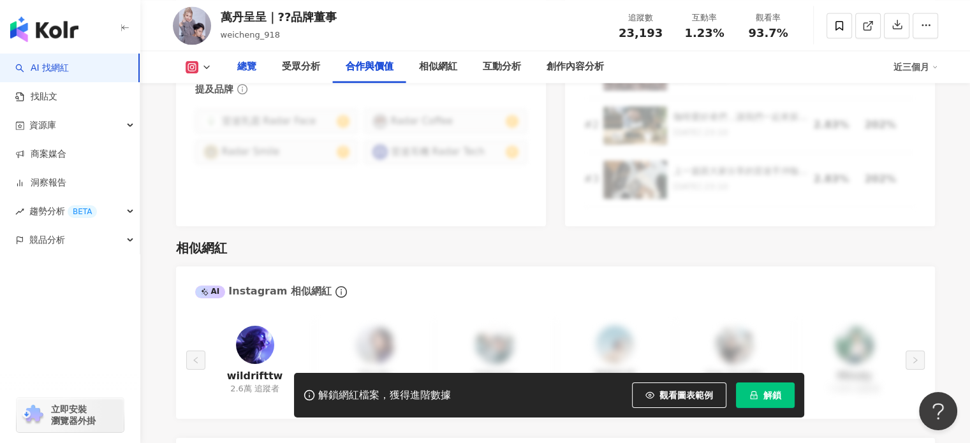
click at [242, 67] on div "總覽" at bounding box center [246, 66] width 19 height 15
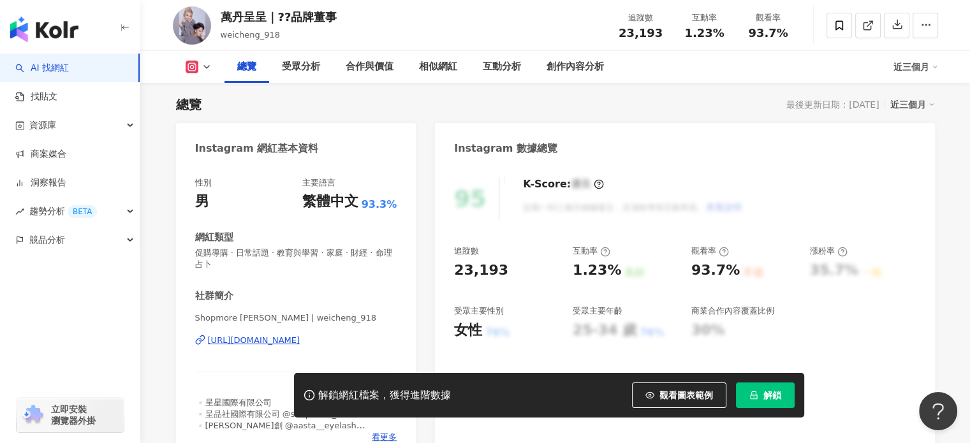
click at [271, 342] on div "https://www.instagram.com/weicheng_918/" at bounding box center [254, 340] width 92 height 11
click at [446, 70] on div "相似網紅" at bounding box center [438, 66] width 38 height 15
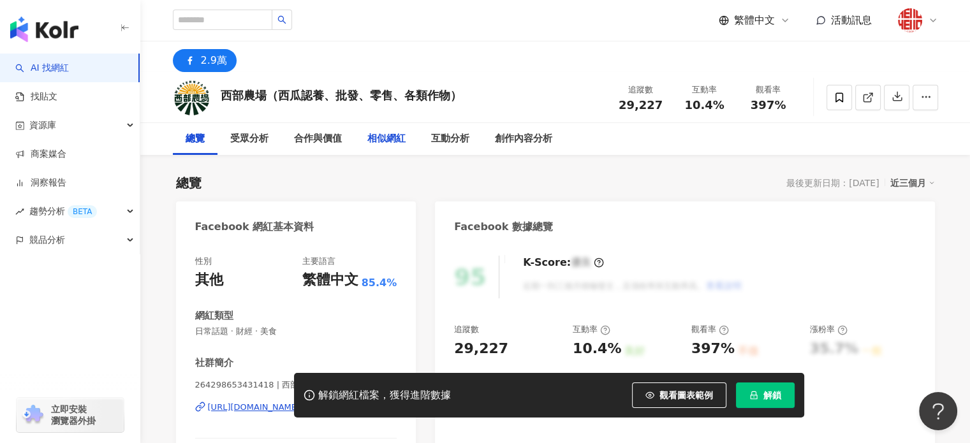
click at [381, 131] on div "相似網紅" at bounding box center [386, 138] width 38 height 15
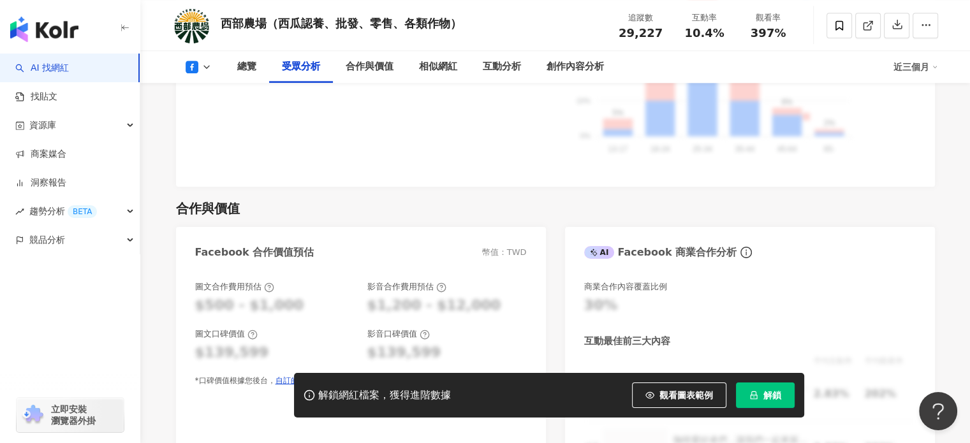
scroll to position [1559, 0]
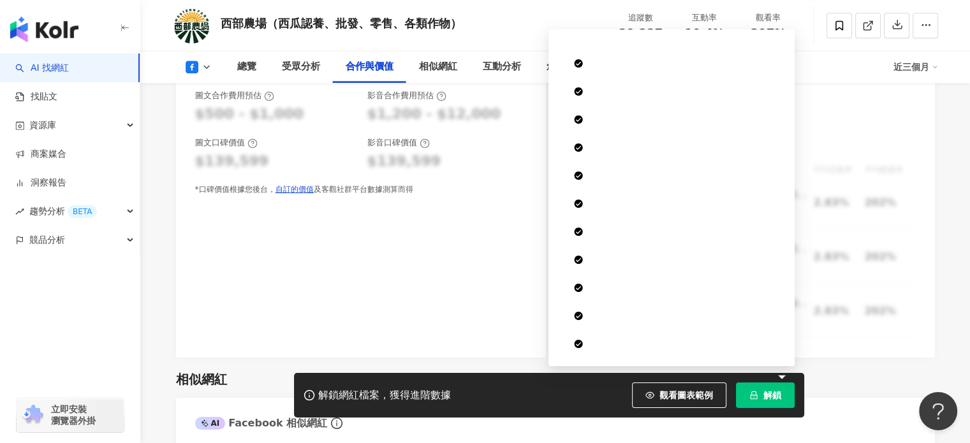
click at [777, 391] on span "解鎖" at bounding box center [772, 395] width 18 height 10
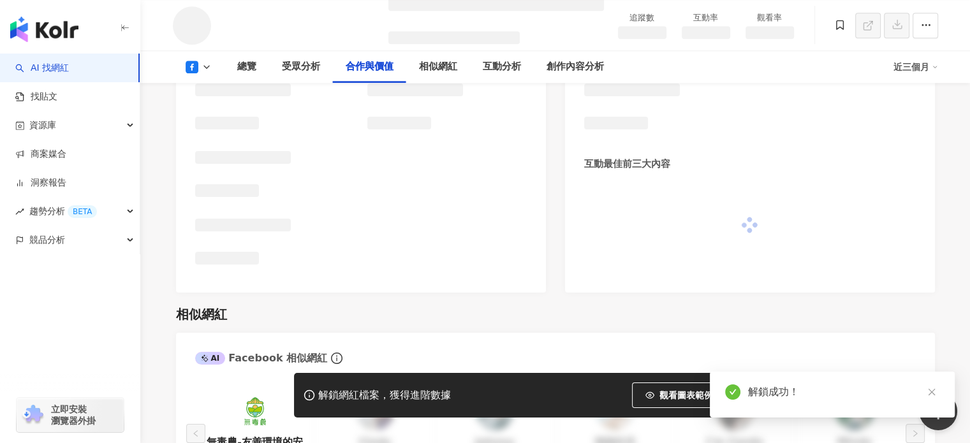
scroll to position [1290, 0]
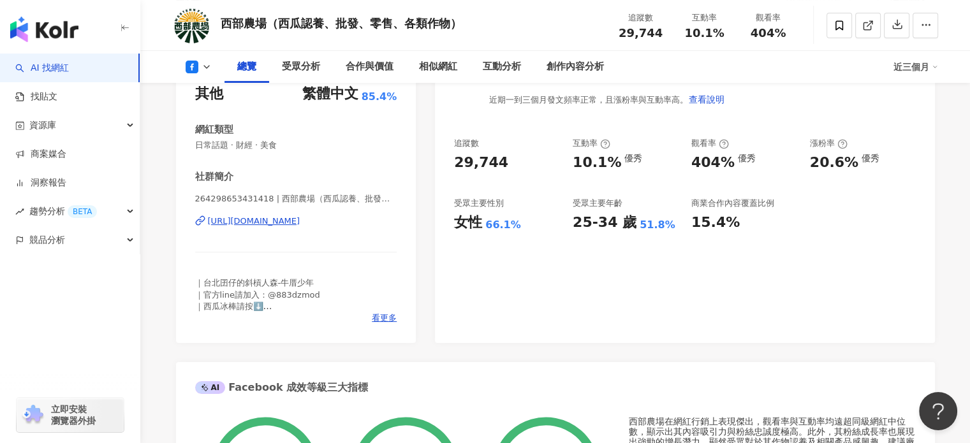
scroll to position [191, 0]
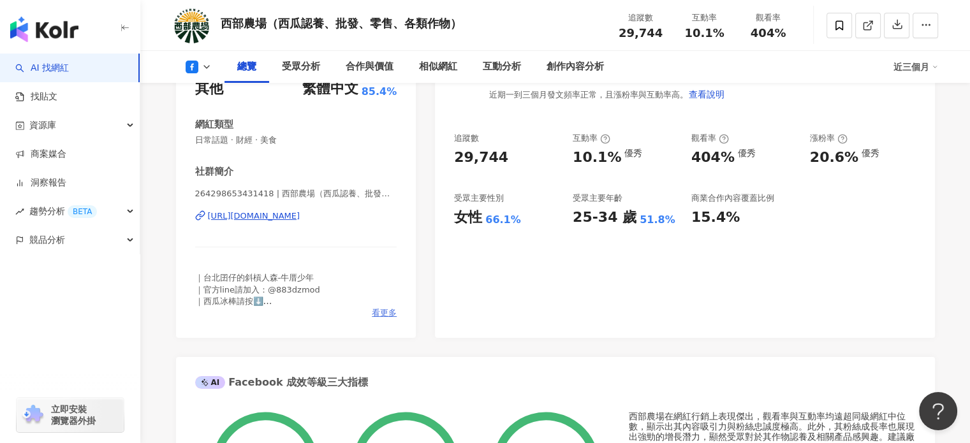
click at [384, 310] on span "看更多" at bounding box center [384, 312] width 25 height 11
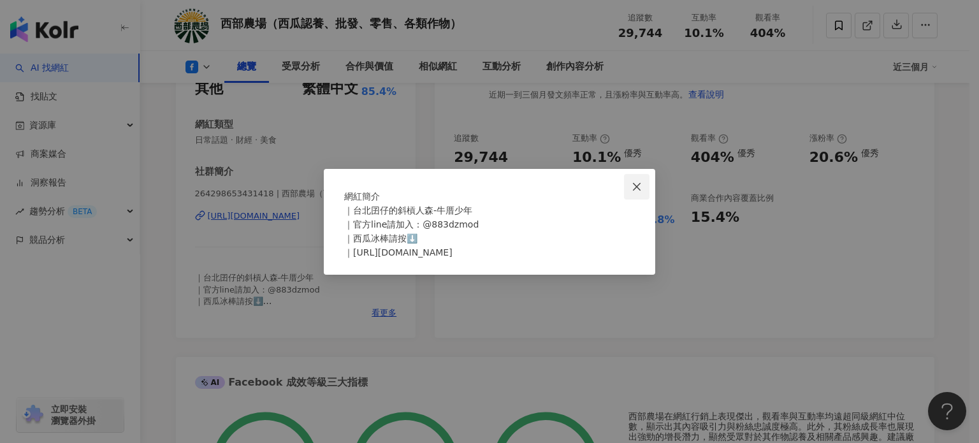
click at [629, 174] on button "Close" at bounding box center [637, 187] width 26 height 26
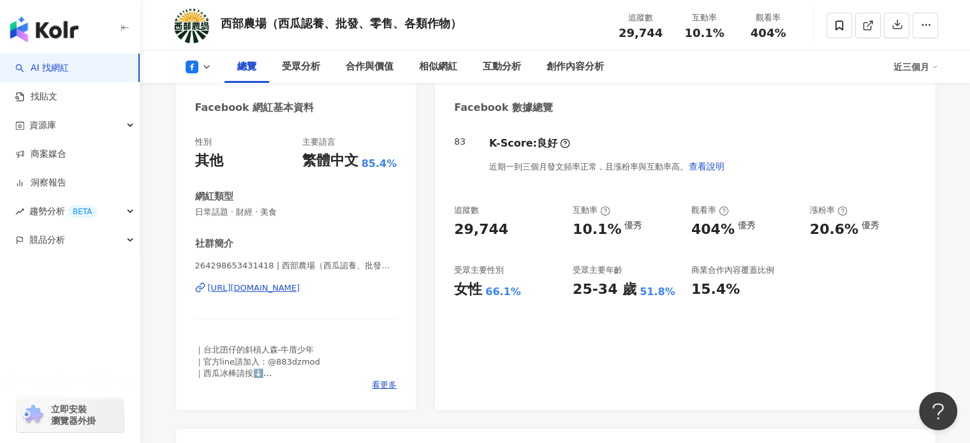
scroll to position [0, 0]
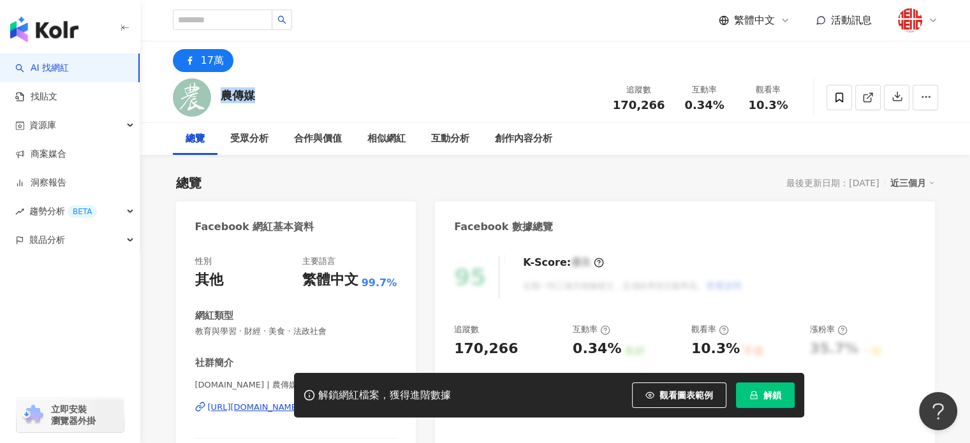
drag, startPoint x: 254, startPoint y: 94, endPoint x: 220, endPoint y: 94, distance: 34.4
click at [221, 94] on div "農傳媒" at bounding box center [238, 95] width 34 height 16
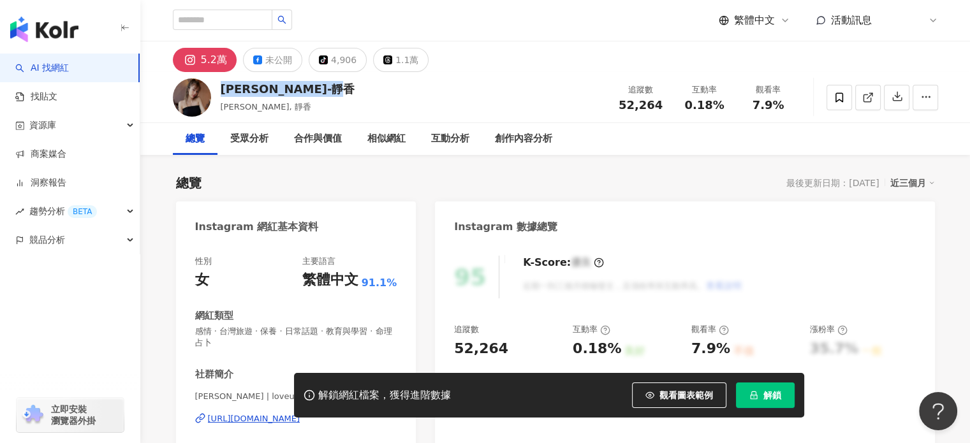
drag, startPoint x: 333, startPoint y: 92, endPoint x: 219, endPoint y: 98, distance: 114.3
click at [219, 98] on div "Ching Hsiang-靜香 Ching Hsiang, 靜香 追蹤數 52,264 互動率 0.18% 觀看率 7.9%" at bounding box center [555, 97] width 816 height 50
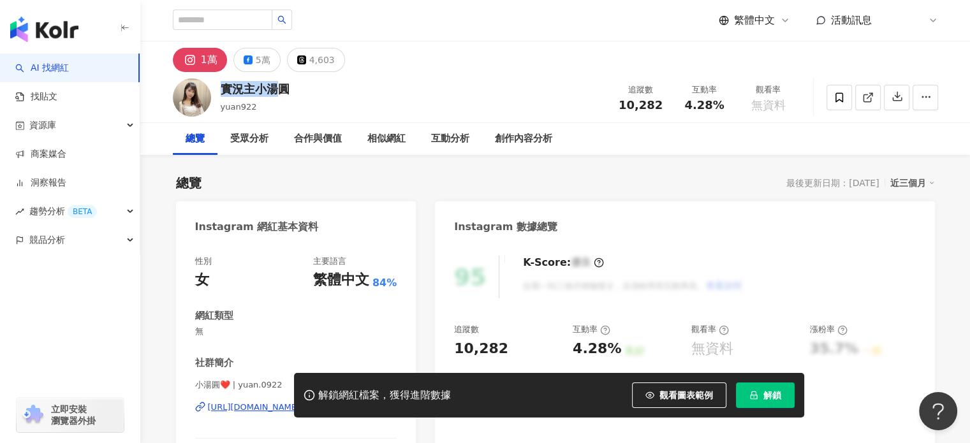
drag, startPoint x: 282, startPoint y: 91, endPoint x: 221, endPoint y: 89, distance: 61.2
click at [221, 89] on div "實況主小湯圓" at bounding box center [255, 89] width 69 height 16
drag, startPoint x: 288, startPoint y: 89, endPoint x: 218, endPoint y: 88, distance: 69.5
click at [217, 89] on div "實況主小湯圓 yuan922 追蹤數 10,282 互動率 4.28% 觀看率 無資料" at bounding box center [555, 97] width 816 height 50
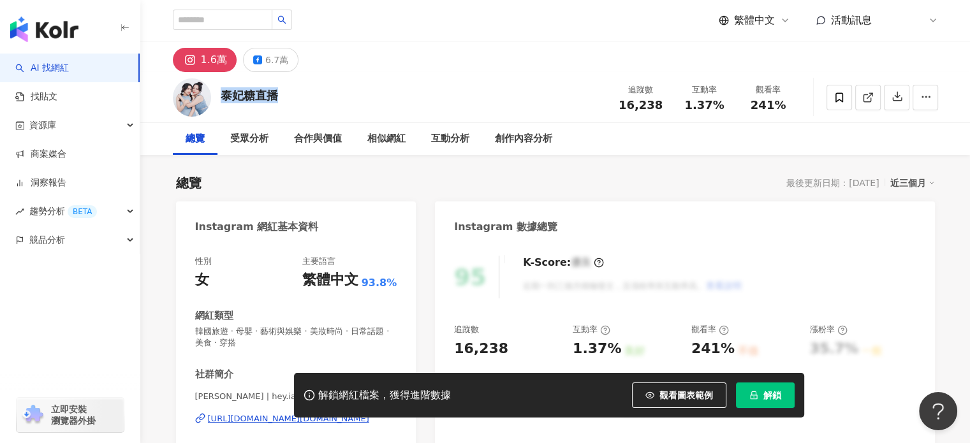
drag, startPoint x: 284, startPoint y: 99, endPoint x: 221, endPoint y: 99, distance: 63.1
click at [221, 99] on div "泰妃糖直播 追蹤數 16,238 互動率 1.37% 觀看率 241%" at bounding box center [555, 97] width 816 height 50
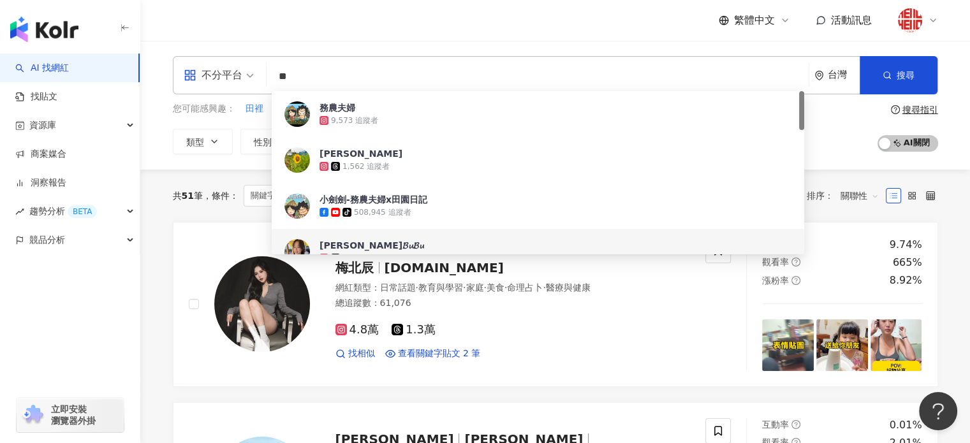
drag, startPoint x: 330, startPoint y: 69, endPoint x: 164, endPoint y: 70, distance: 166.4
click at [164, 70] on div "不分平台 ** 台灣 搜尋 9a381036-ebc3-4148-a7f6-44b3f10412c8 888dddca-5c8a-443b-b97b-872d…" at bounding box center [555, 105] width 816 height 98
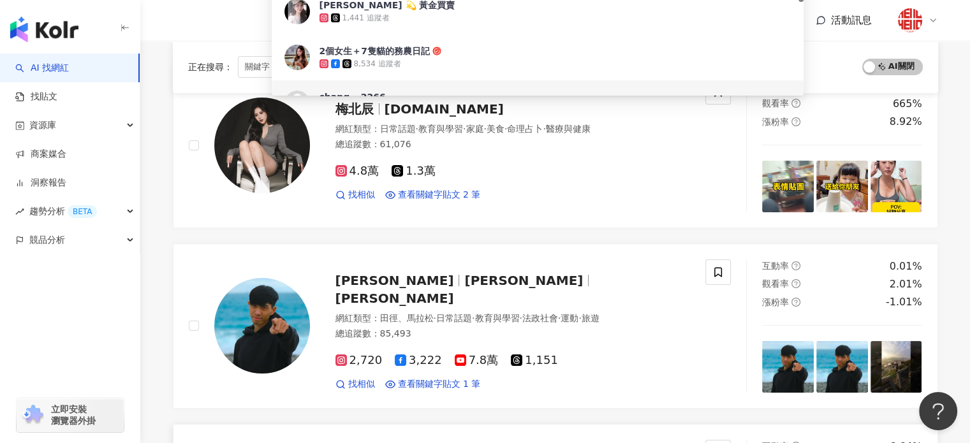
scroll to position [191, 0]
